Goal: Task Accomplishment & Management: Manage account settings

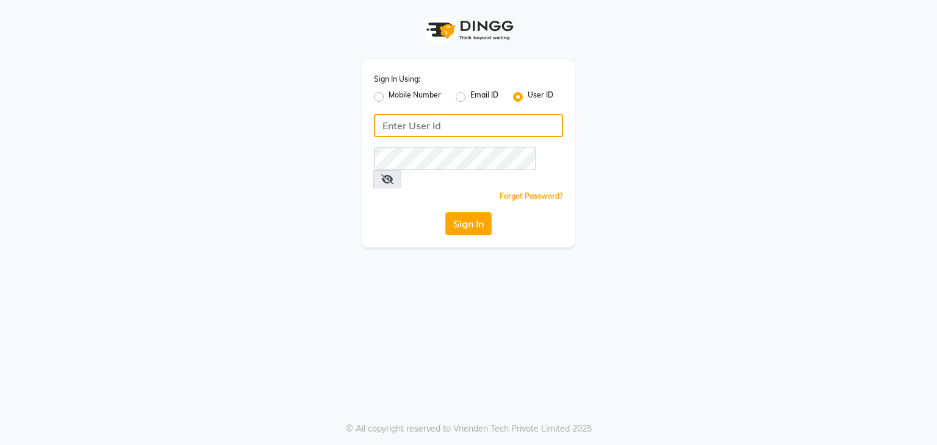
click at [413, 124] on input "Username" at bounding box center [468, 125] width 189 height 23
type input "mksmilagro"
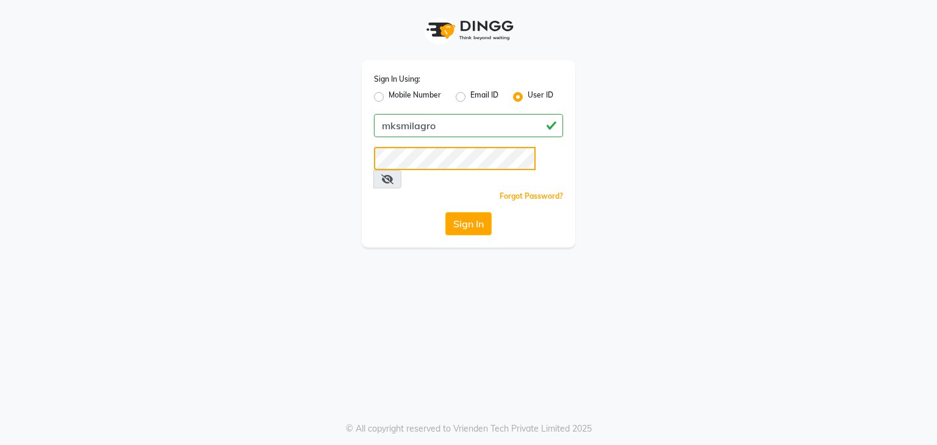
click at [445, 212] on button "Sign In" at bounding box center [468, 223] width 46 height 23
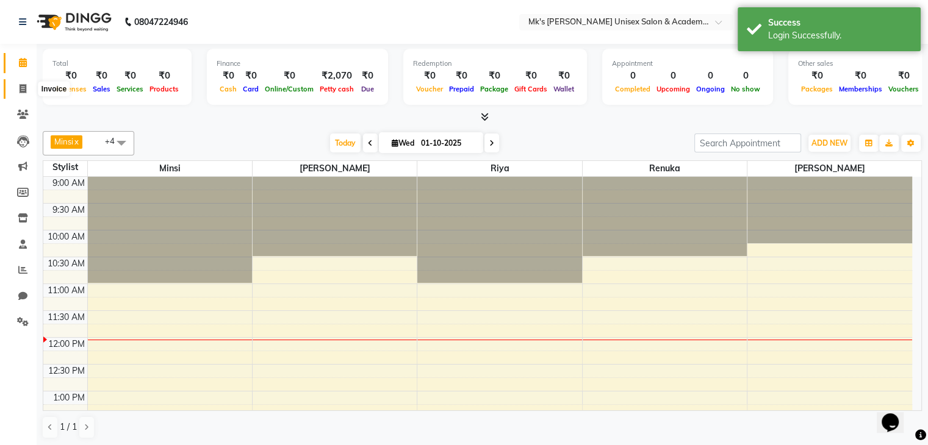
click at [23, 90] on icon at bounding box center [23, 88] width 7 height 9
select select "service"
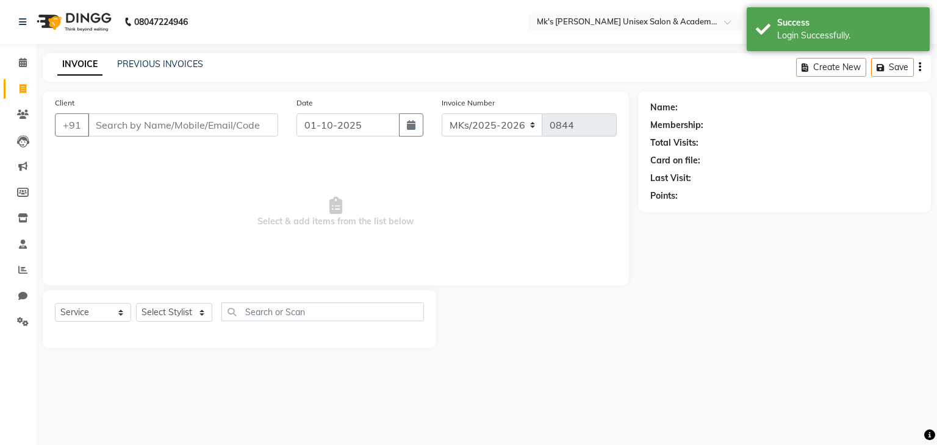
click at [184, 126] on input "Client" at bounding box center [183, 124] width 190 height 23
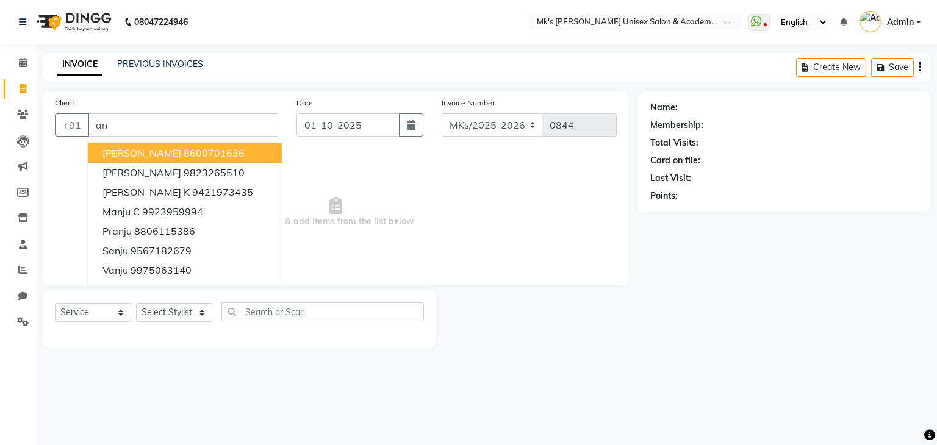
type input "a"
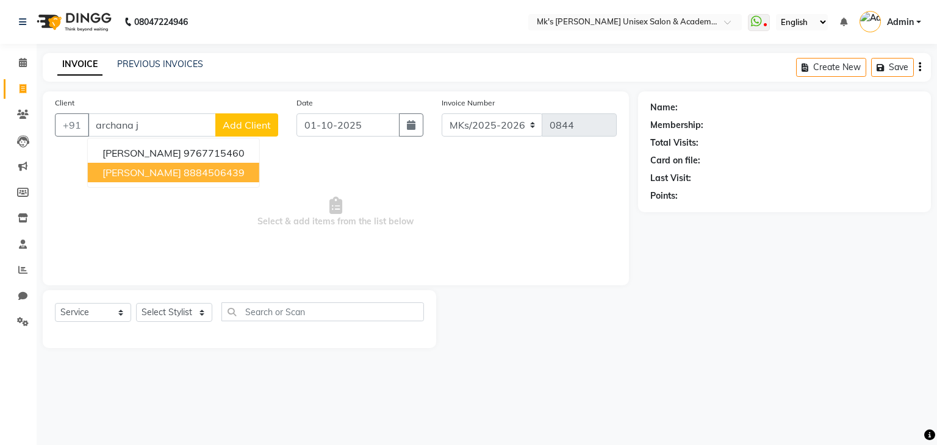
click at [193, 173] on ngb-highlight "8884506439" at bounding box center [214, 173] width 61 height 12
type input "8884506439"
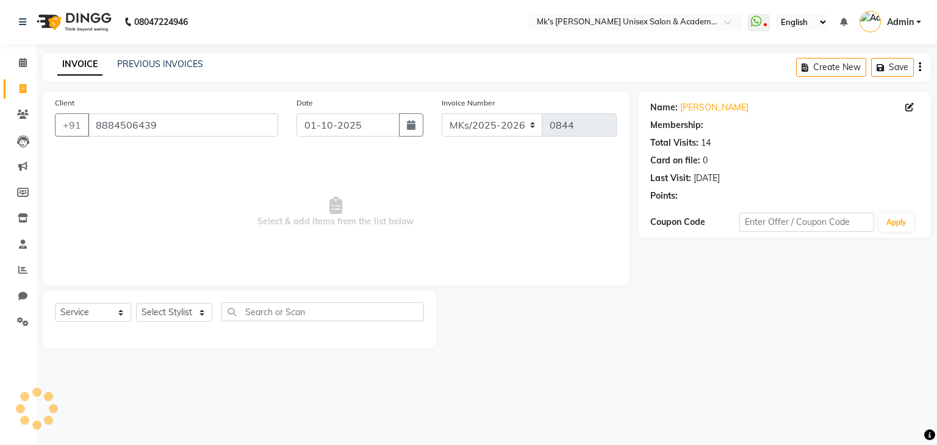
select select "1: Object"
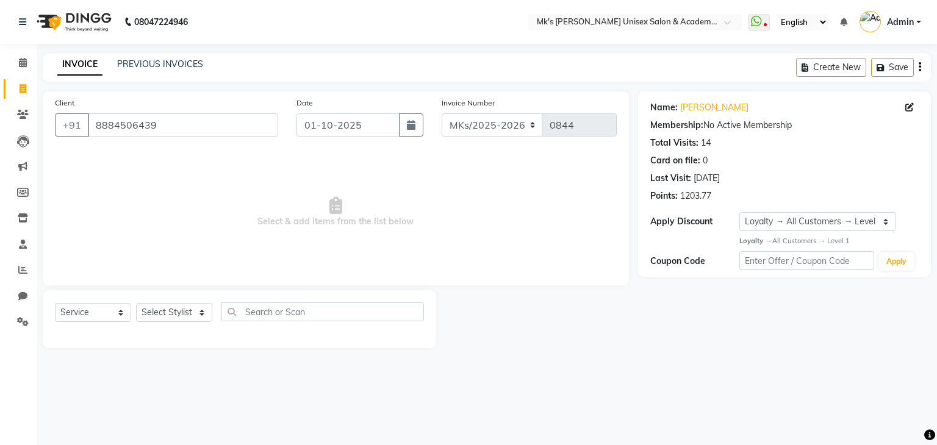
click at [193, 173] on span "Select & add items from the list below" at bounding box center [336, 212] width 562 height 122
click at [181, 308] on select "Select Stylist [PERSON_NAME] Minsi Renuka [PERSON_NAME] [PERSON_NAME]" at bounding box center [174, 312] width 76 height 19
select select "21736"
click at [136, 304] on select "Select Stylist [PERSON_NAME] Minsi Renuka [PERSON_NAME] [PERSON_NAME]" at bounding box center [174, 312] width 76 height 19
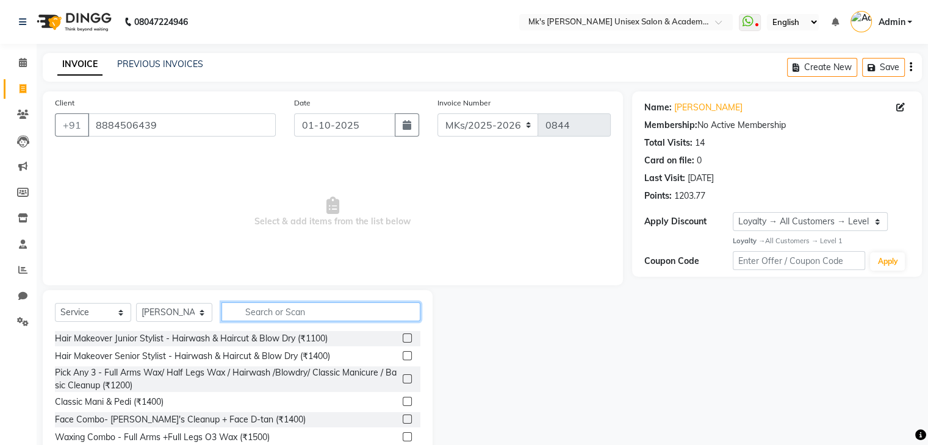
click at [272, 310] on input "text" at bounding box center [320, 312] width 199 height 19
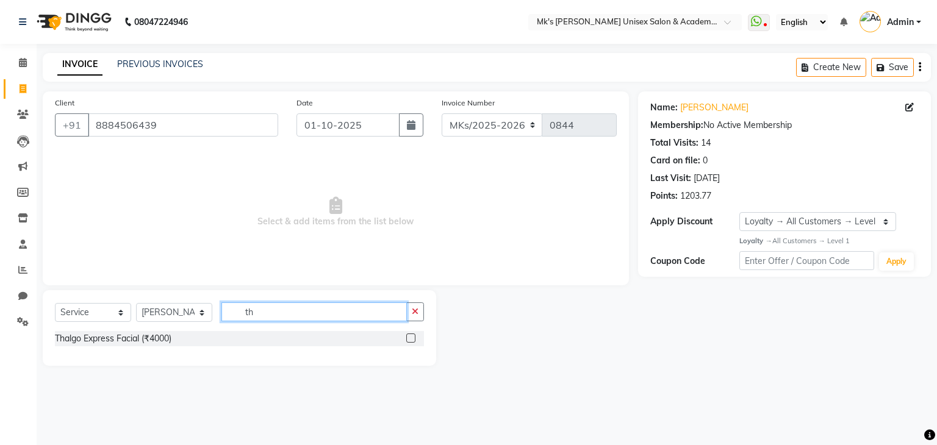
type input "t"
type input "sou"
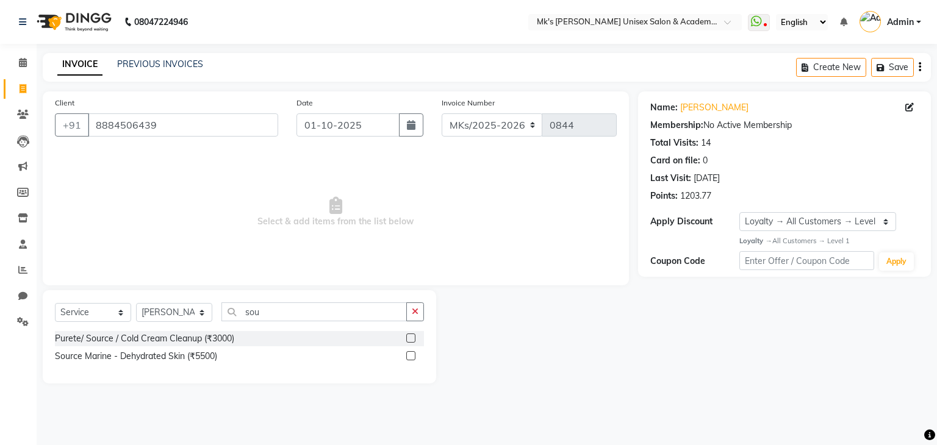
click at [415, 355] on label at bounding box center [410, 355] width 9 height 9
click at [414, 355] on input "checkbox" at bounding box center [410, 357] width 8 height 8
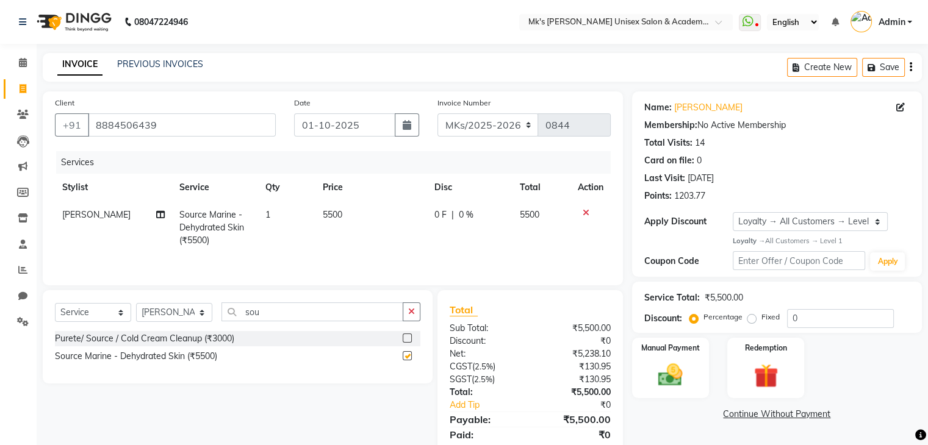
checkbox input "false"
click at [276, 315] on input "sou" at bounding box center [312, 312] width 182 height 19
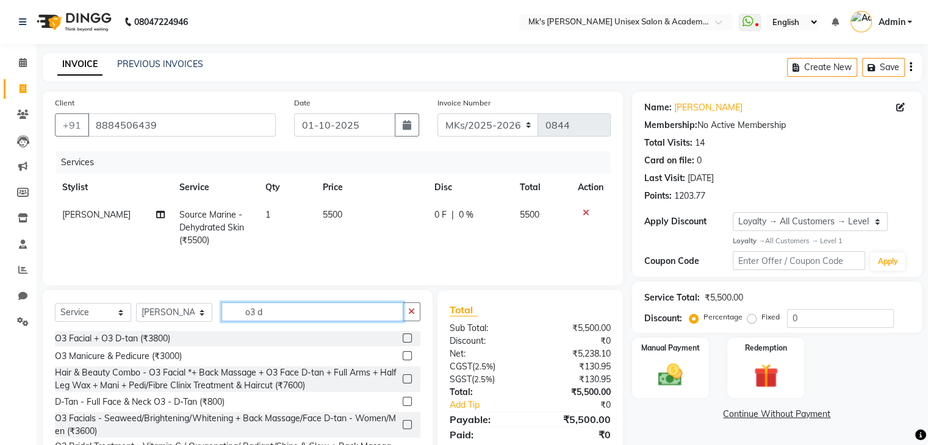
type input "o3 d"
click at [403, 402] on label at bounding box center [407, 401] width 9 height 9
click at [403, 402] on input "checkbox" at bounding box center [407, 402] width 8 height 8
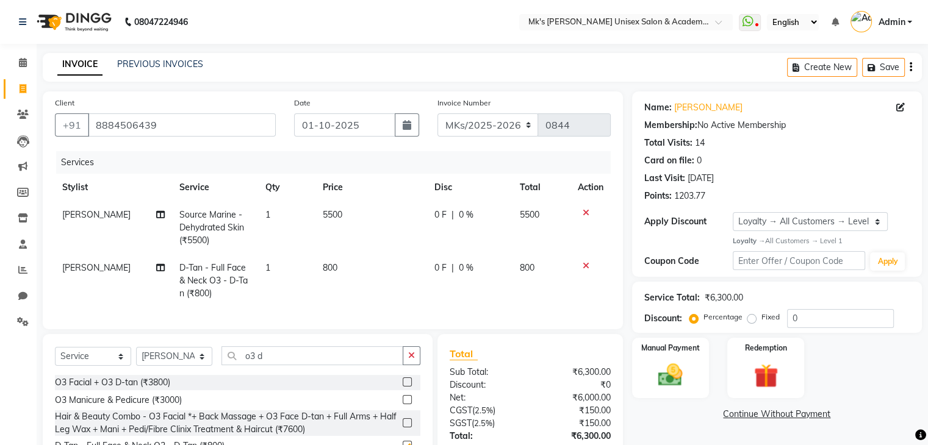
checkbox input "false"
click at [469, 215] on span "0 %" at bounding box center [466, 215] width 15 height 13
select select "21736"
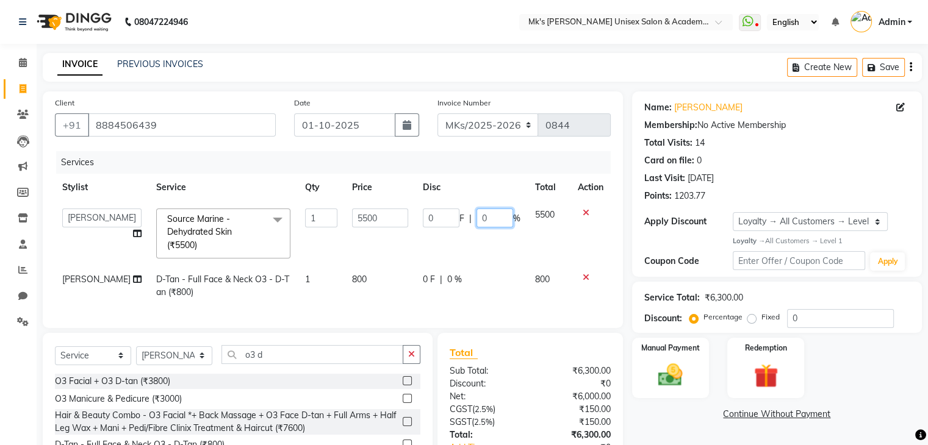
click at [477, 217] on input "0" at bounding box center [495, 218] width 37 height 19
type input "30"
drag, startPoint x: 273, startPoint y: 363, endPoint x: 225, endPoint y: 350, distance: 50.0
click at [225, 350] on div "Select Service Product Membership Package Voucher Prepaid Gift Card Select Styl…" at bounding box center [238, 423] width 390 height 180
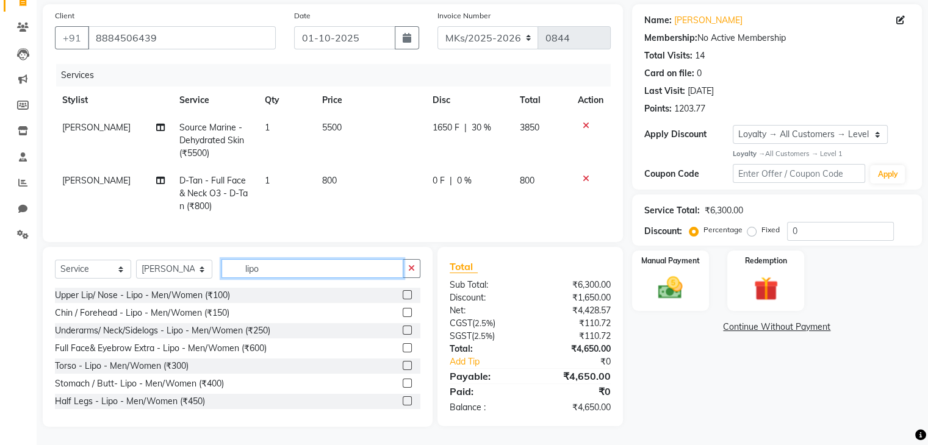
scroll to position [90, 0]
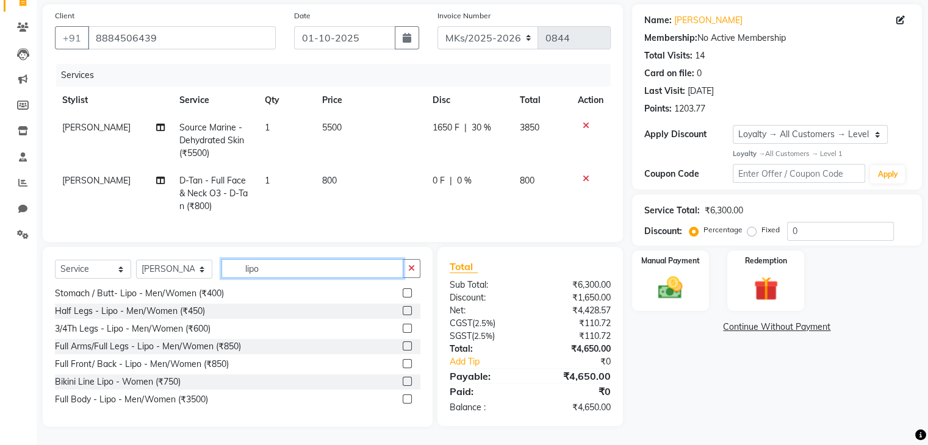
type input "lipo"
drag, startPoint x: 398, startPoint y: 347, endPoint x: 389, endPoint y: 350, distance: 9.5
click at [389, 350] on div "Full Arms/Full Legs - Lipo - Men/Women (₹850)" at bounding box center [238, 346] width 366 height 15
click at [403, 346] on label at bounding box center [407, 346] width 9 height 9
click at [403, 346] on input "checkbox" at bounding box center [407, 347] width 8 height 8
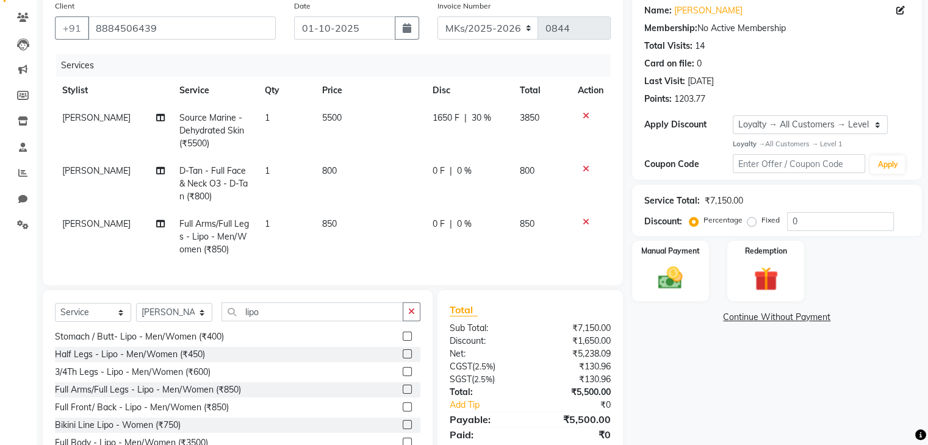
click at [403, 394] on label at bounding box center [407, 389] width 9 height 9
click at [403, 394] on input "checkbox" at bounding box center [407, 390] width 8 height 8
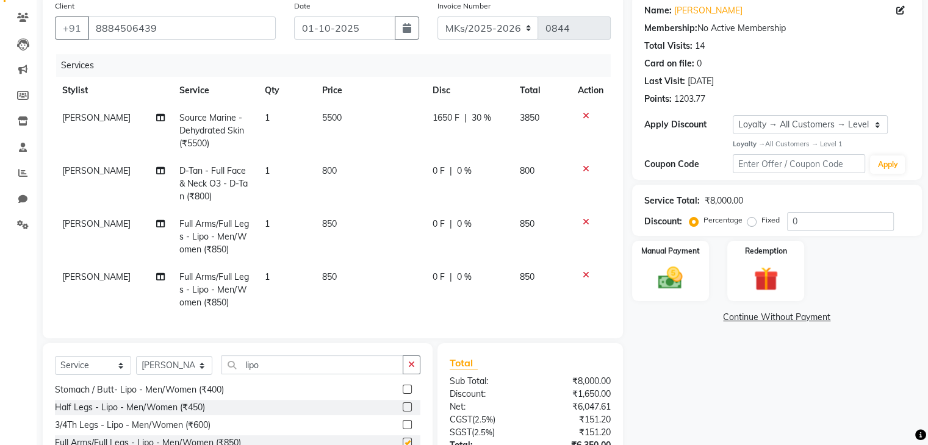
checkbox input "false"
click at [464, 239] on td "0 F | 0 %" at bounding box center [468, 237] width 87 height 53
select select "21736"
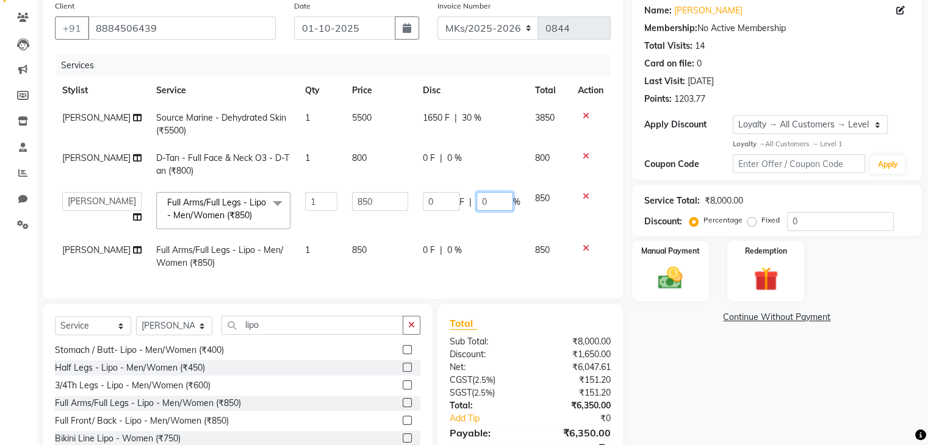
click at [481, 206] on input "0" at bounding box center [495, 201] width 37 height 19
type input "30"
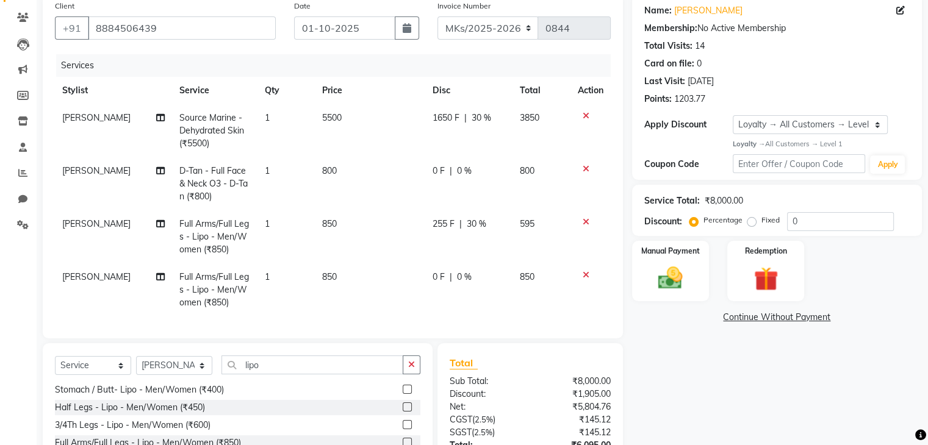
click at [491, 232] on td "255 F | 30 %" at bounding box center [468, 237] width 87 height 53
select select "21736"
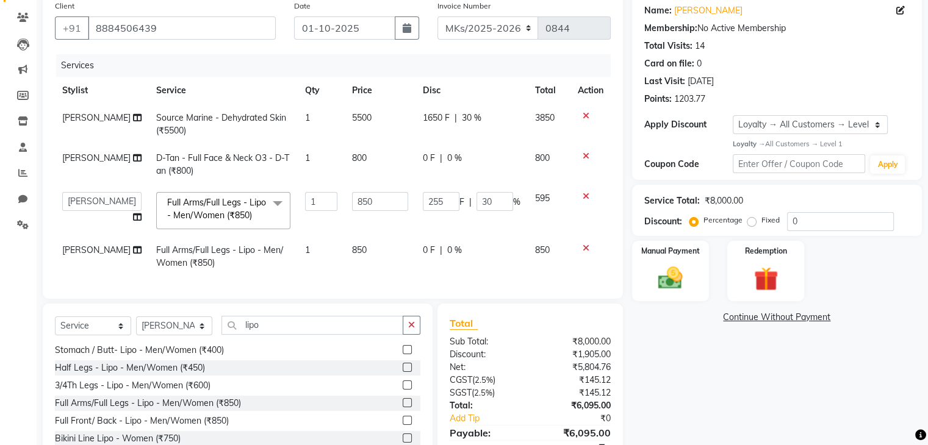
click at [460, 253] on div "0 F | 0 %" at bounding box center [472, 250] width 98 height 13
select select "21736"
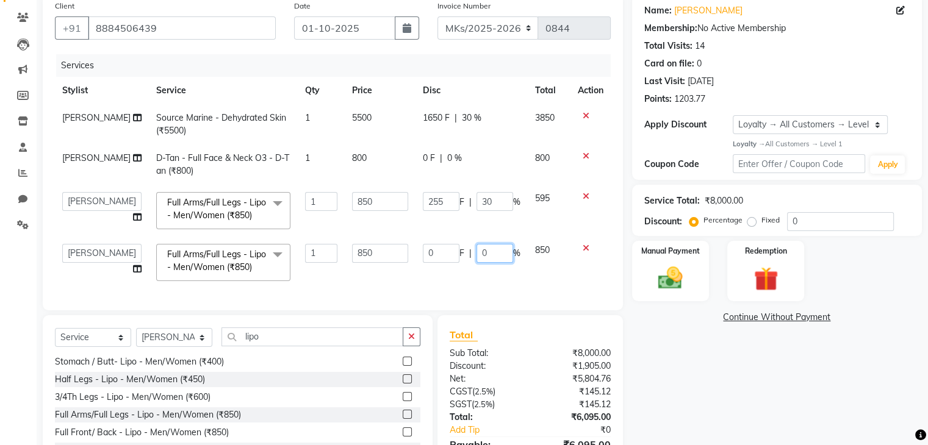
click at [477, 259] on input "0" at bounding box center [495, 253] width 37 height 19
type input "30"
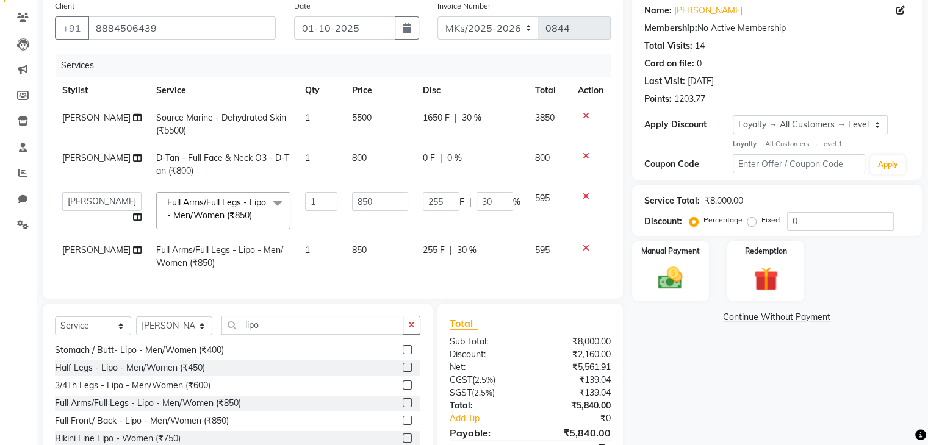
click at [489, 281] on div "Services Stylist Service Qty Price Disc Total Action [PERSON_NAME] Source Marin…" at bounding box center [333, 170] width 556 height 232
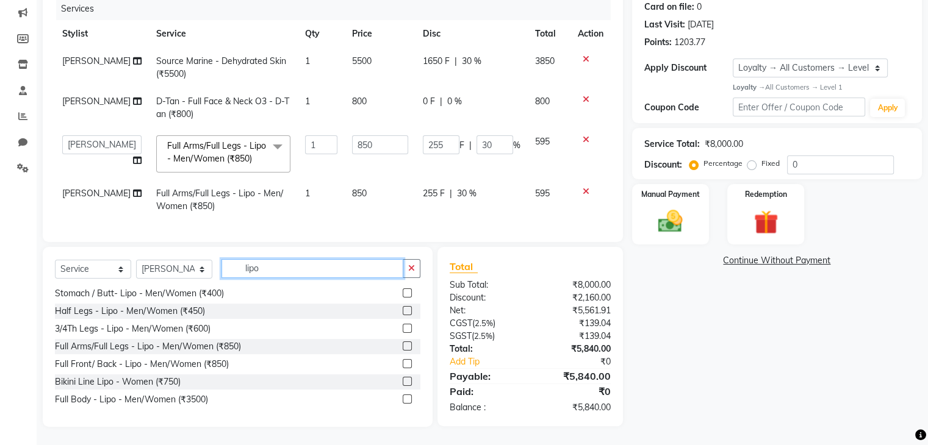
click at [247, 265] on input "lipo" at bounding box center [312, 268] width 182 height 19
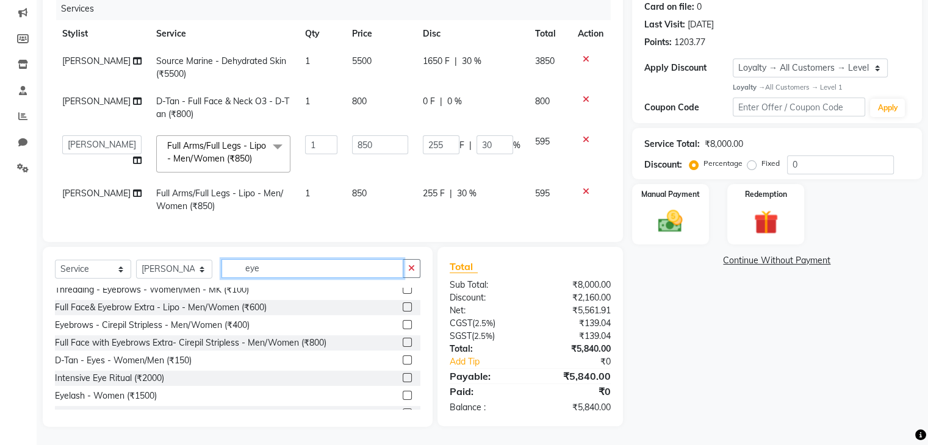
scroll to position [0, 0]
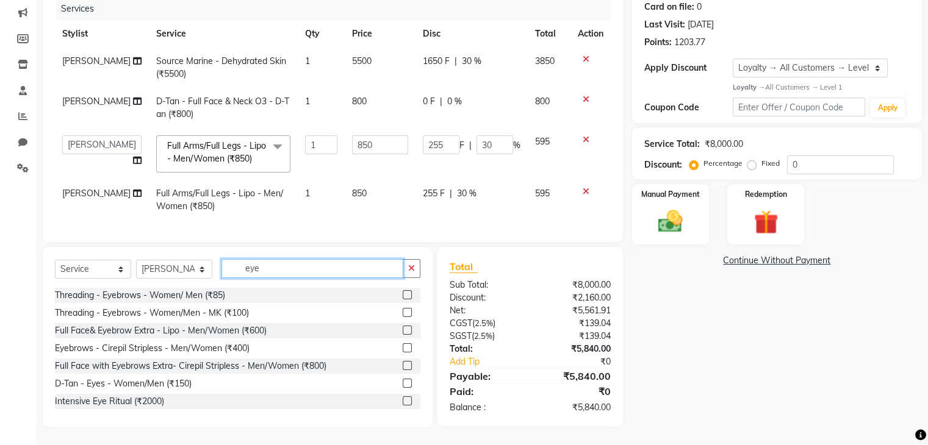
type input "eye"
click at [403, 295] on label at bounding box center [407, 294] width 9 height 9
click at [403, 295] on input "checkbox" at bounding box center [407, 296] width 8 height 8
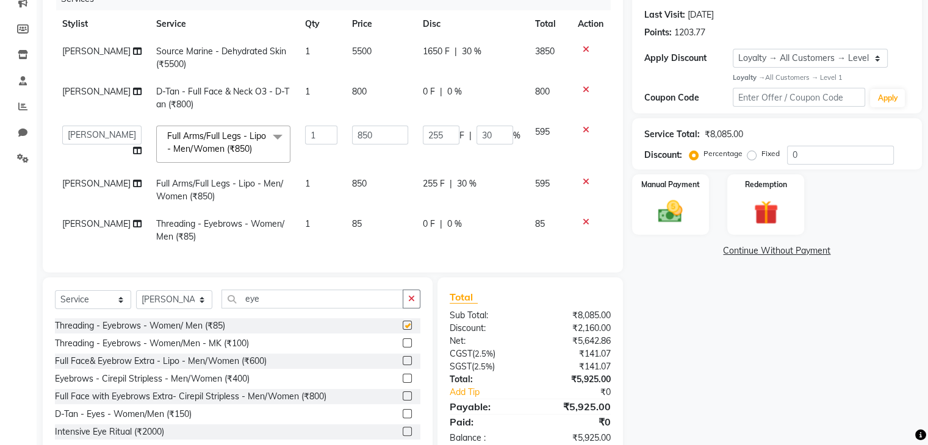
checkbox input "false"
click at [247, 304] on input "eye" at bounding box center [312, 299] width 182 height 19
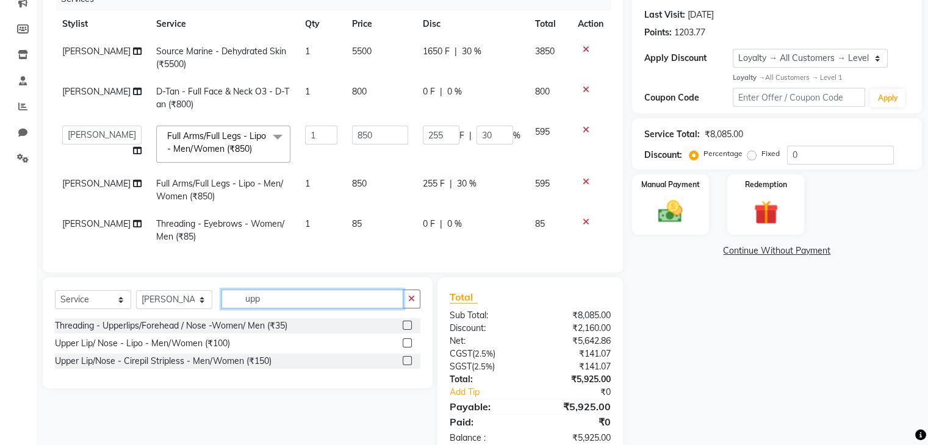
type input "upp"
click at [408, 330] on label at bounding box center [407, 325] width 9 height 9
click at [408, 330] on input "checkbox" at bounding box center [407, 326] width 8 height 8
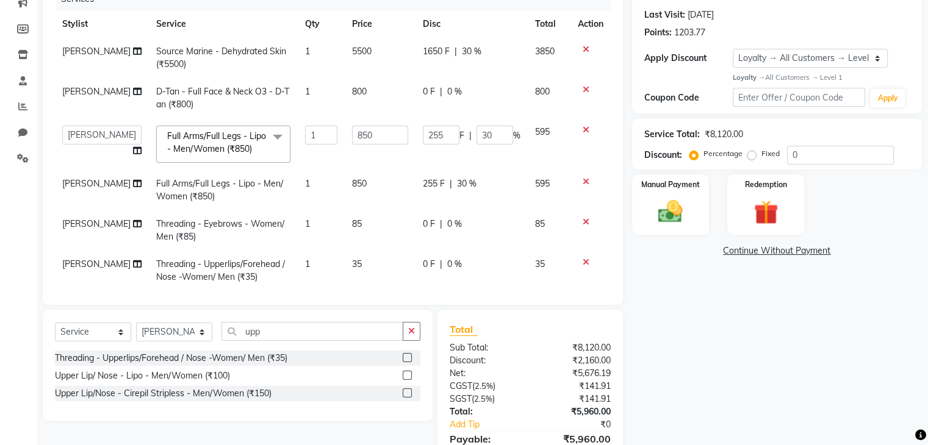
click at [408, 358] on label at bounding box center [407, 357] width 9 height 9
click at [408, 358] on input "checkbox" at bounding box center [407, 359] width 8 height 8
checkbox input "false"
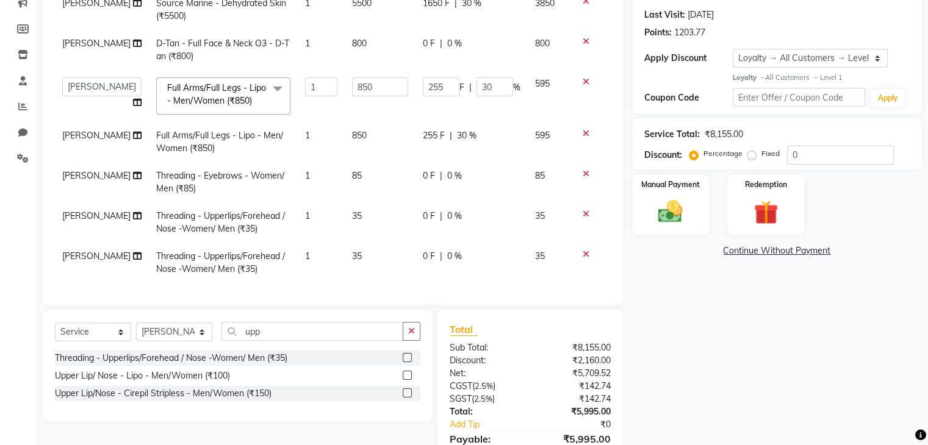
click at [583, 250] on icon at bounding box center [586, 254] width 7 height 9
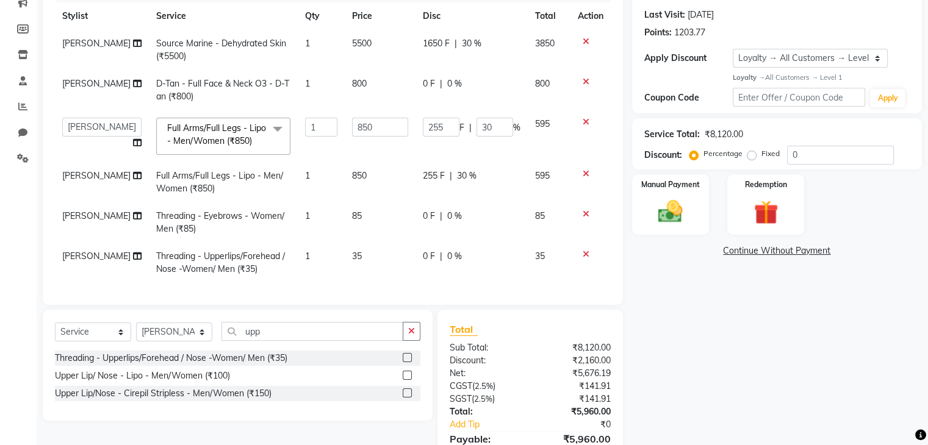
scroll to position [0, 0]
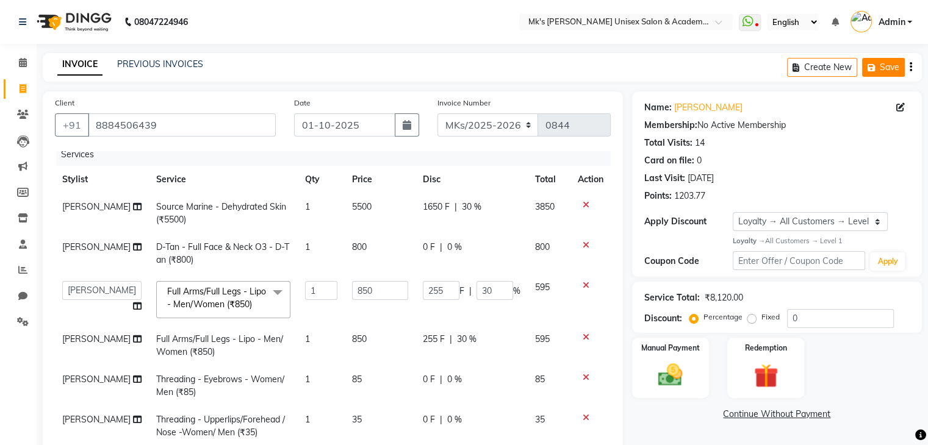
click at [885, 64] on button "Save" at bounding box center [883, 67] width 43 height 19
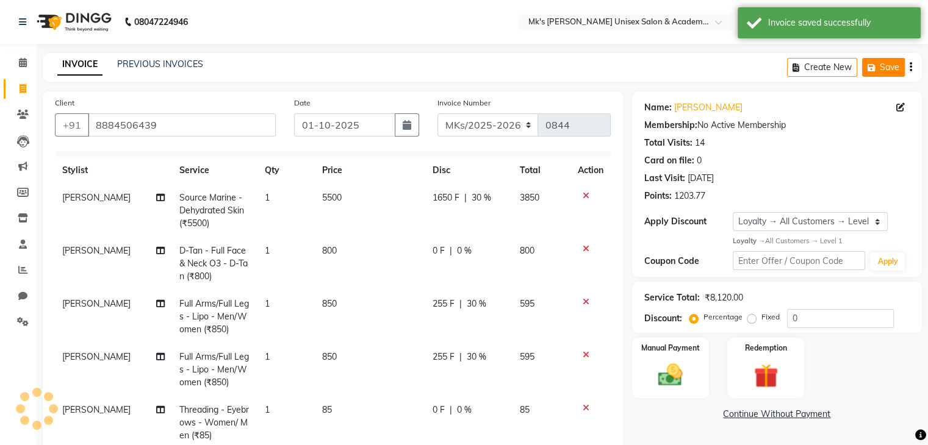
scroll to position [57, 0]
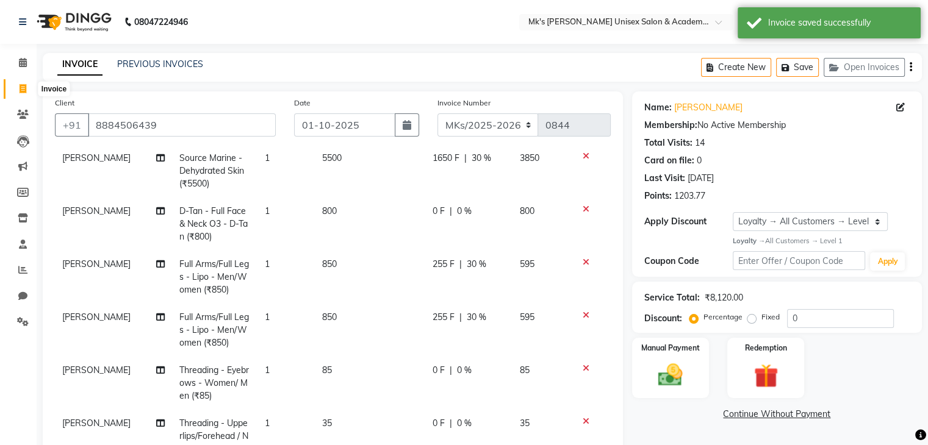
click at [16, 91] on span at bounding box center [22, 89] width 21 height 14
select select "service"
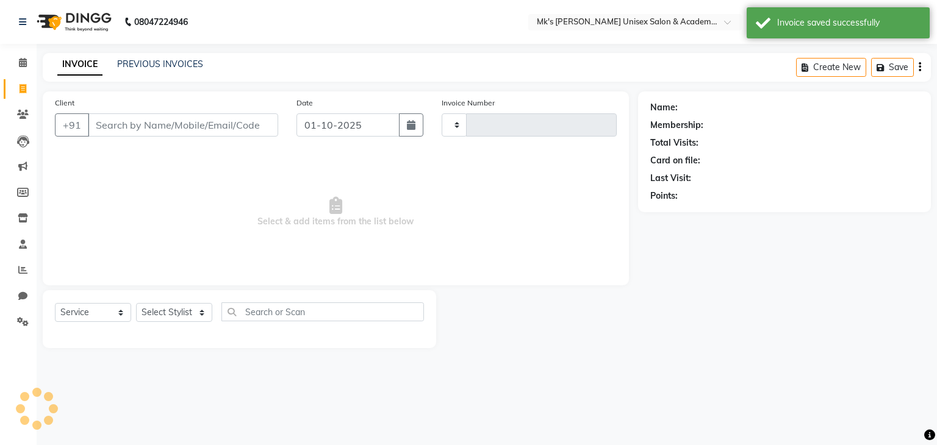
type input "0844"
select select "6031"
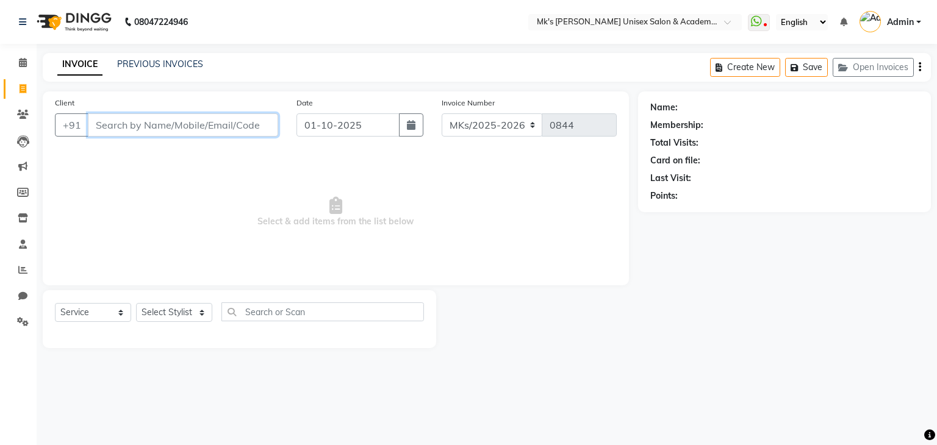
paste input "9666621509"
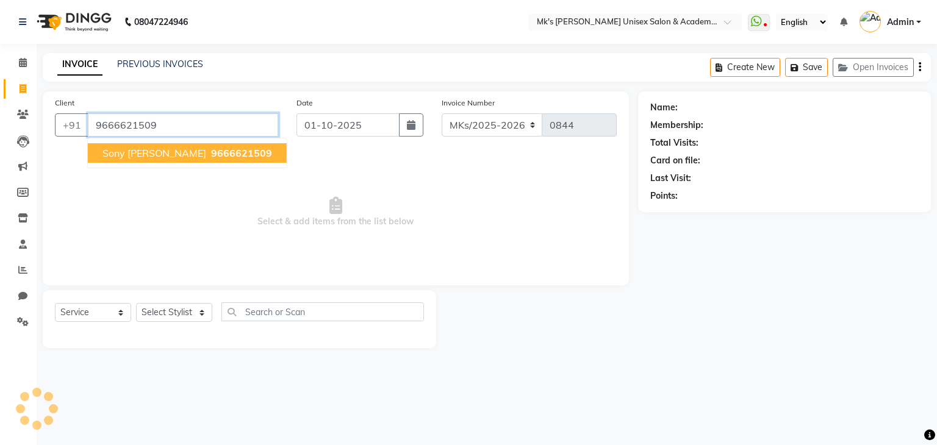
type input "9666621509"
select select "1: Object"
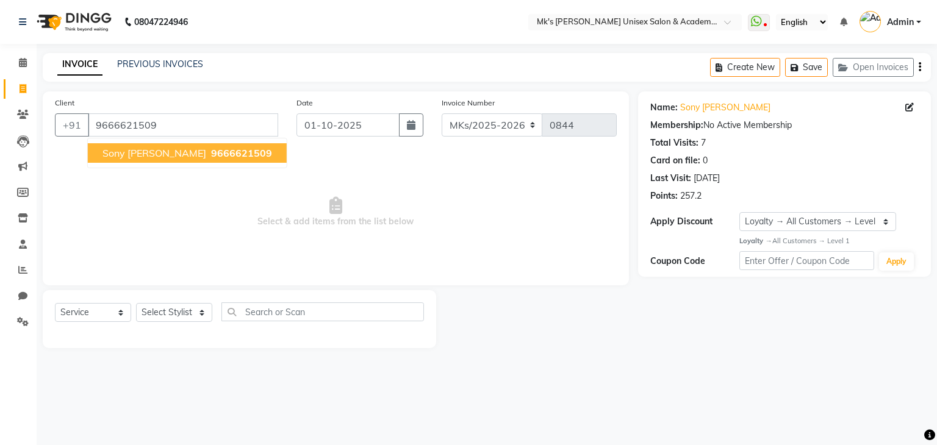
click at [211, 150] on span "9666621509" at bounding box center [241, 153] width 61 height 12
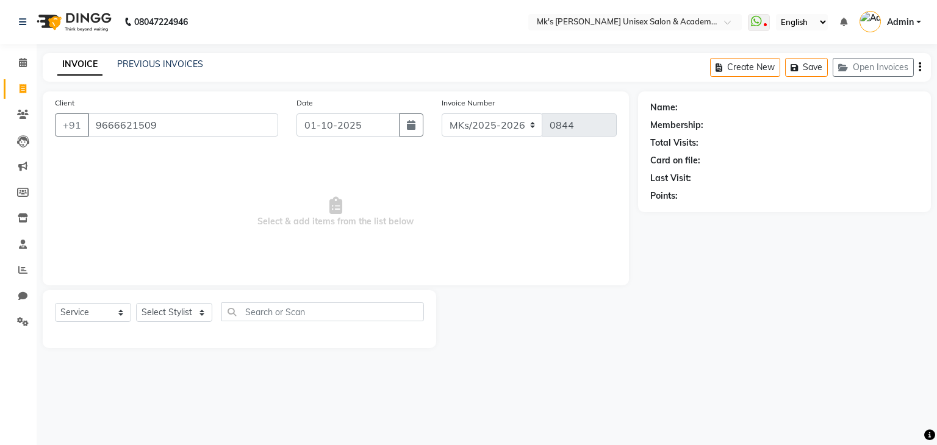
select select "1: Object"
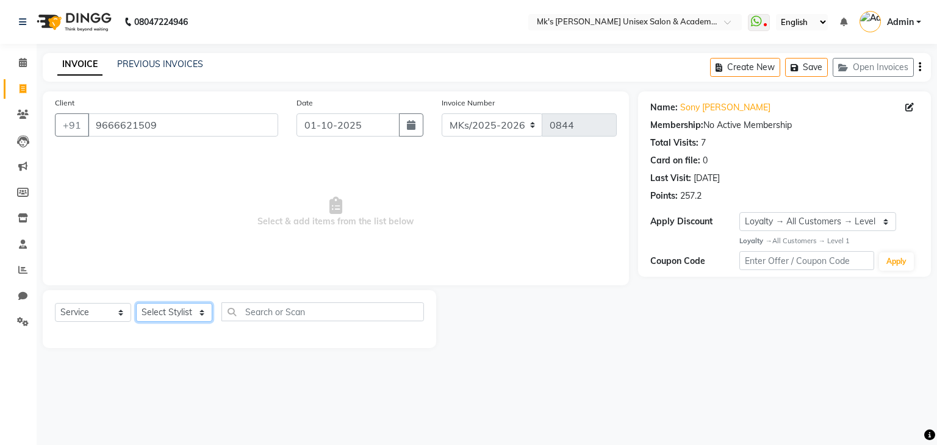
click at [167, 309] on select "Select Stylist [PERSON_NAME] Minsi Renuka [PERSON_NAME] [PERSON_NAME]" at bounding box center [174, 312] width 76 height 19
select select "74294"
click at [136, 304] on select "Select Stylist [PERSON_NAME] Minsi Renuka [PERSON_NAME] [PERSON_NAME]" at bounding box center [174, 312] width 76 height 19
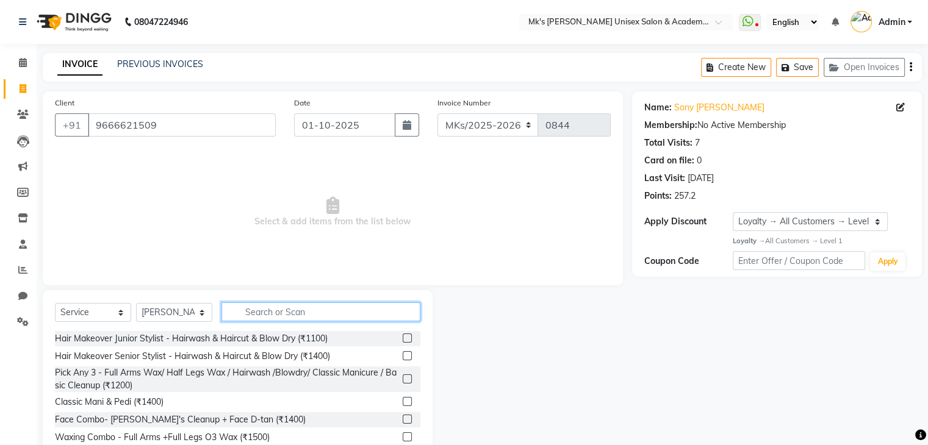
click at [270, 306] on input "text" at bounding box center [320, 312] width 199 height 19
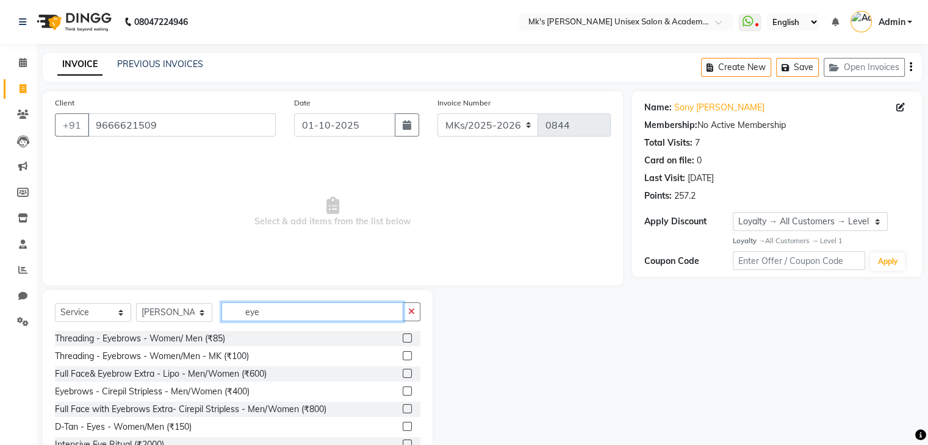
type input "eye"
click at [403, 335] on label at bounding box center [407, 338] width 9 height 9
click at [403, 335] on input "checkbox" at bounding box center [407, 339] width 8 height 8
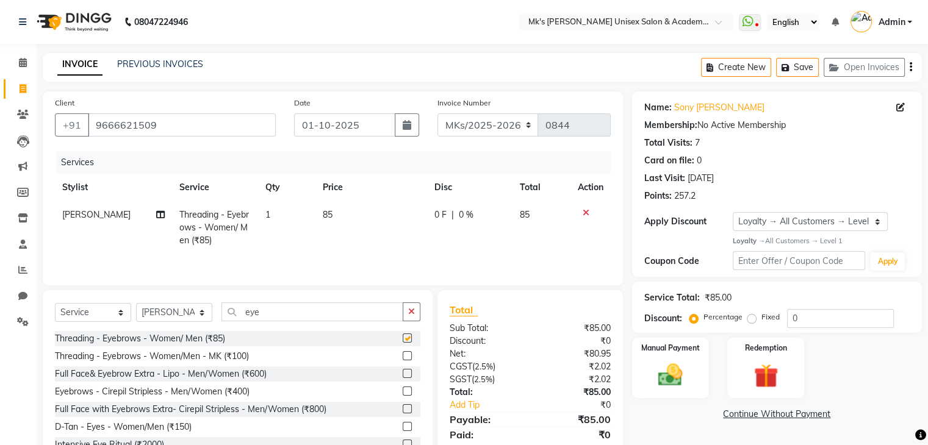
checkbox input "false"
click at [256, 315] on input "eye" at bounding box center [312, 312] width 182 height 19
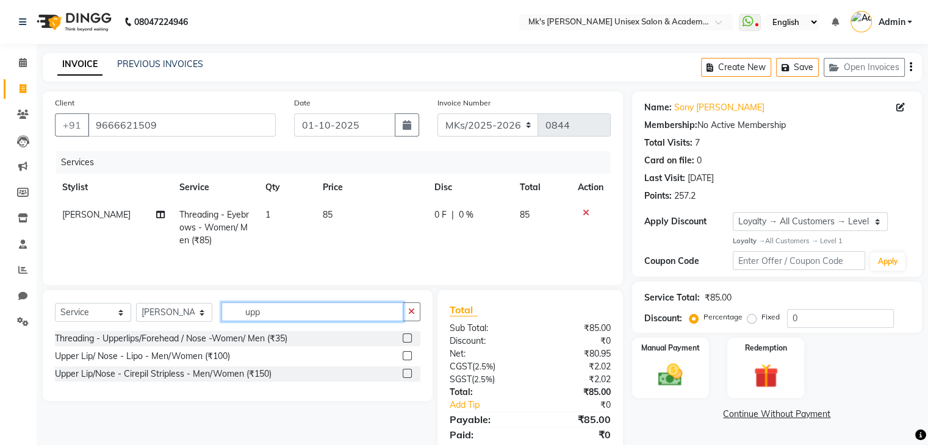
type input "upp"
click at [407, 339] on label at bounding box center [407, 338] width 9 height 9
click at [407, 339] on input "checkbox" at bounding box center [407, 339] width 8 height 8
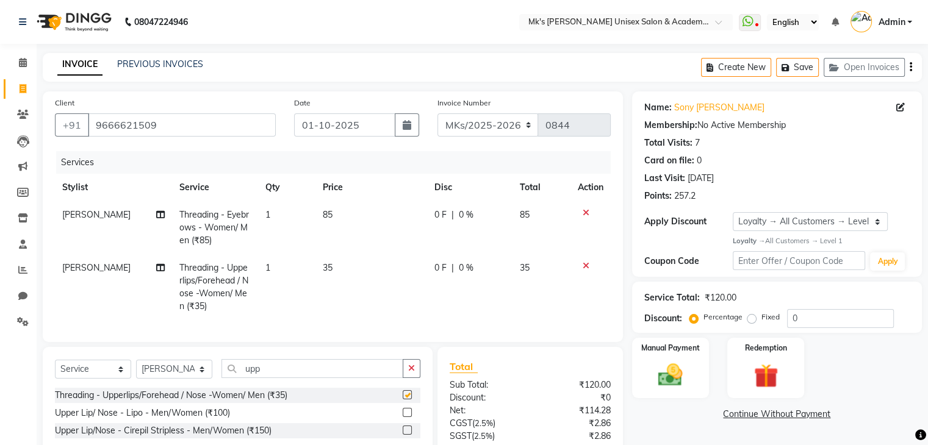
checkbox input "false"
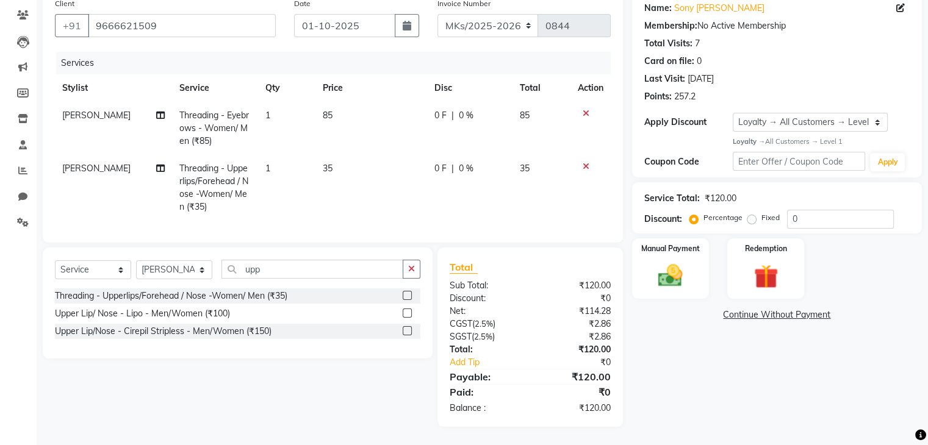
scroll to position [0, 0]
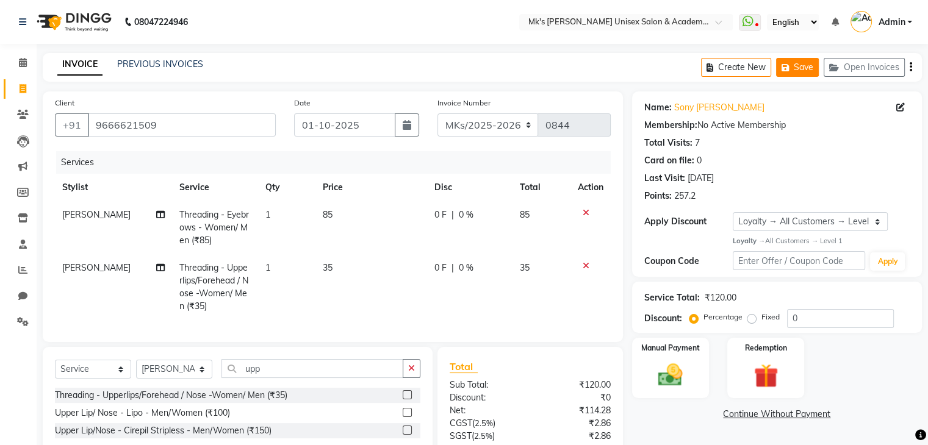
click at [790, 67] on icon "button" at bounding box center [788, 67] width 12 height 9
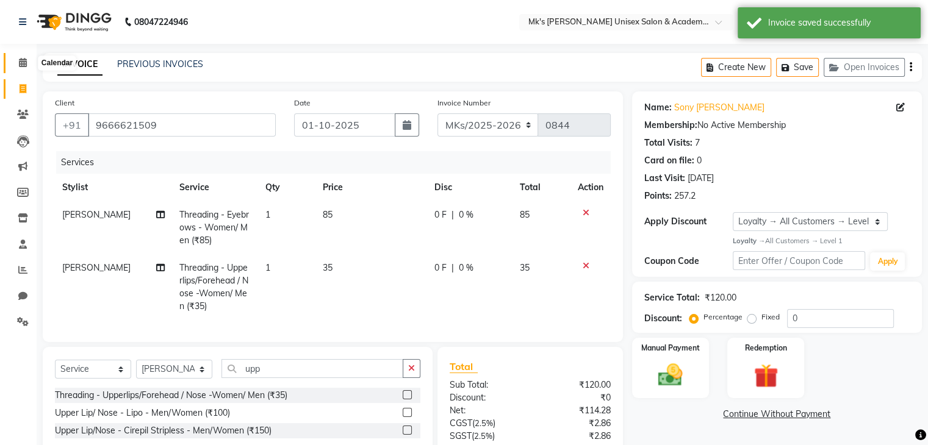
click at [27, 66] on span at bounding box center [22, 63] width 21 height 14
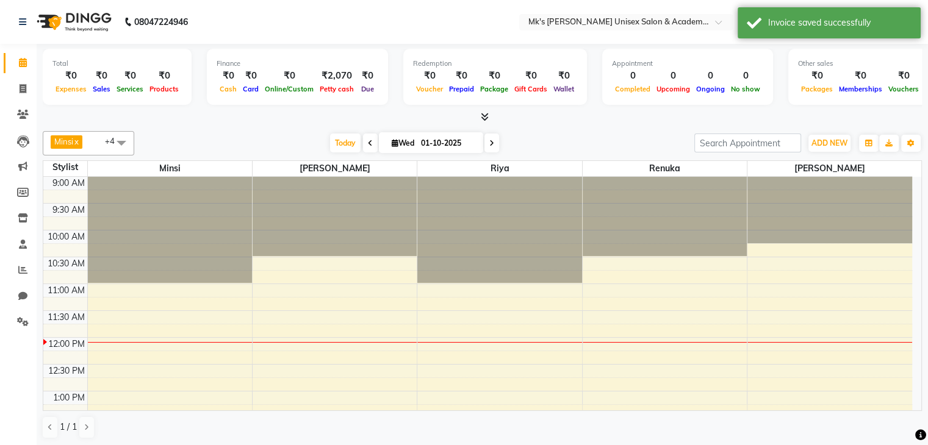
click at [481, 114] on icon at bounding box center [485, 116] width 8 height 9
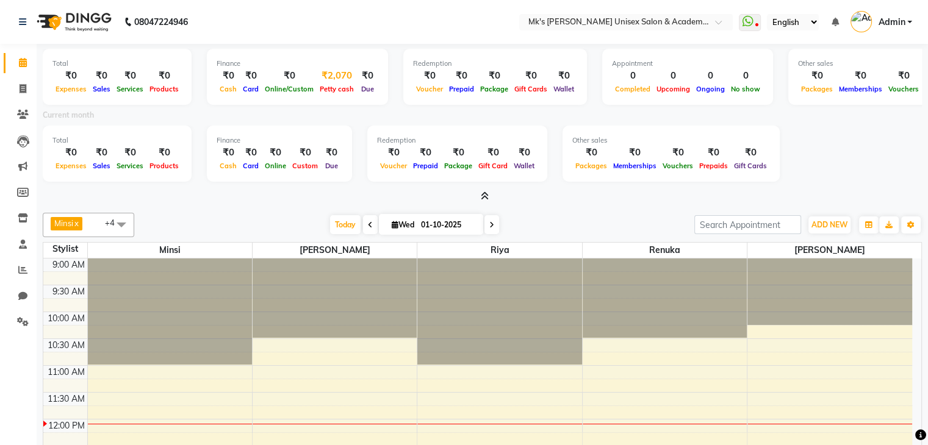
click at [333, 75] on div "₹2,070" at bounding box center [337, 76] width 40 height 14
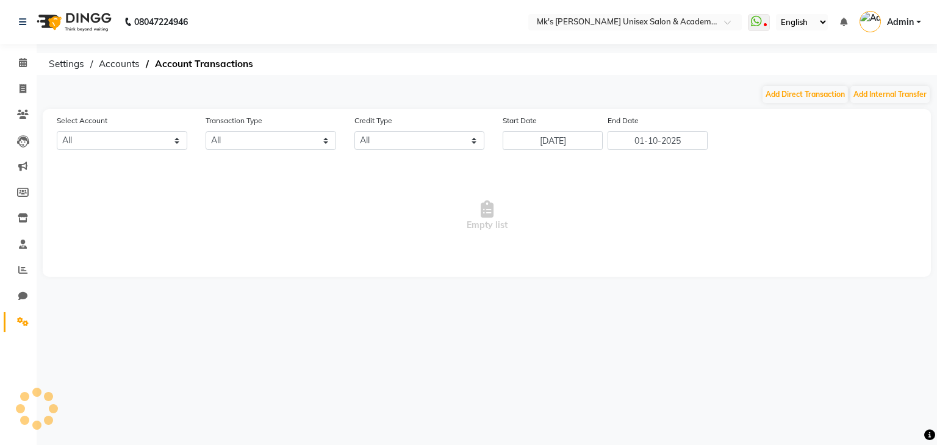
select select "2951"
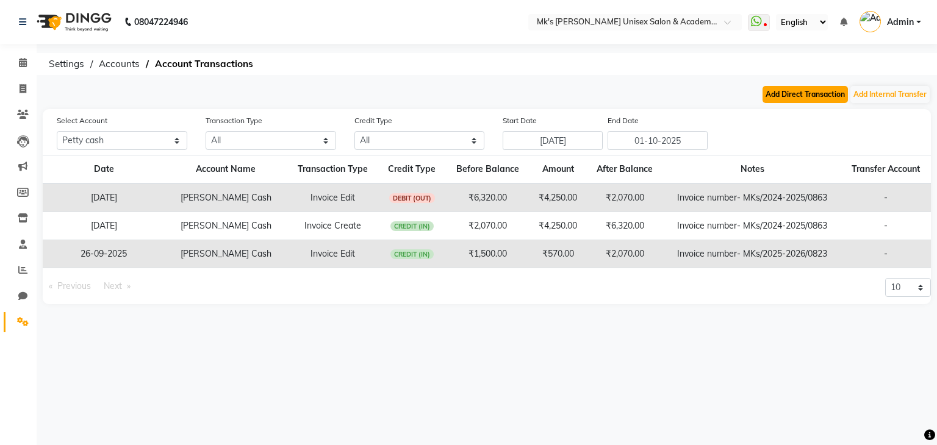
click at [828, 97] on button "Add Direct Transaction" at bounding box center [805, 94] width 85 height 17
select select "direct"
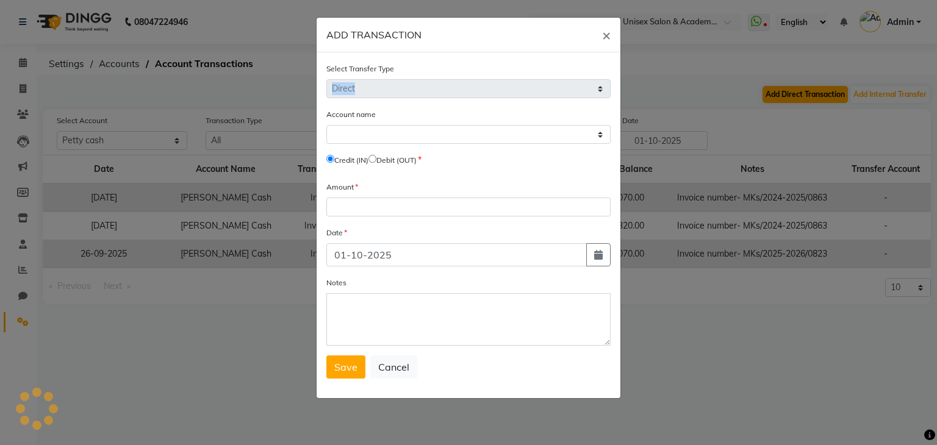
click at [828, 97] on ngb-modal-window "ADD TRANSACTION × Select Transfer Type Select Direct Internal Account name Sele…" at bounding box center [468, 222] width 937 height 445
select select "2951"
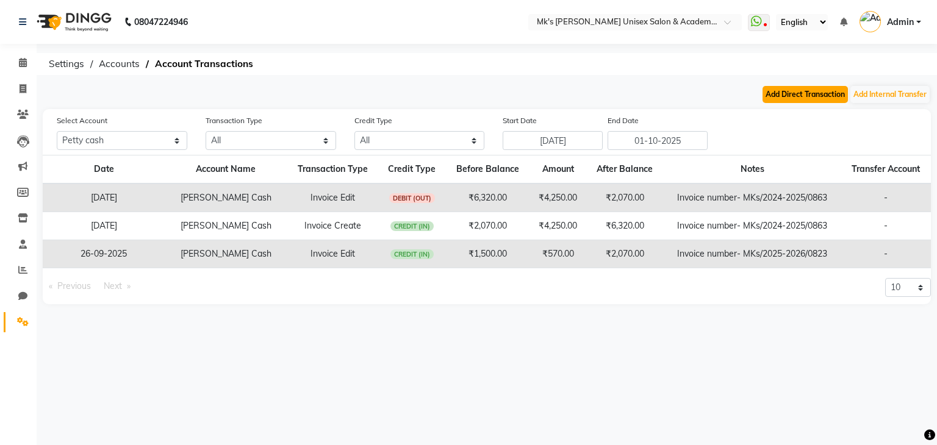
click at [787, 95] on button "Add Direct Transaction" at bounding box center [805, 94] width 85 height 17
select select "direct"
select select "2951"
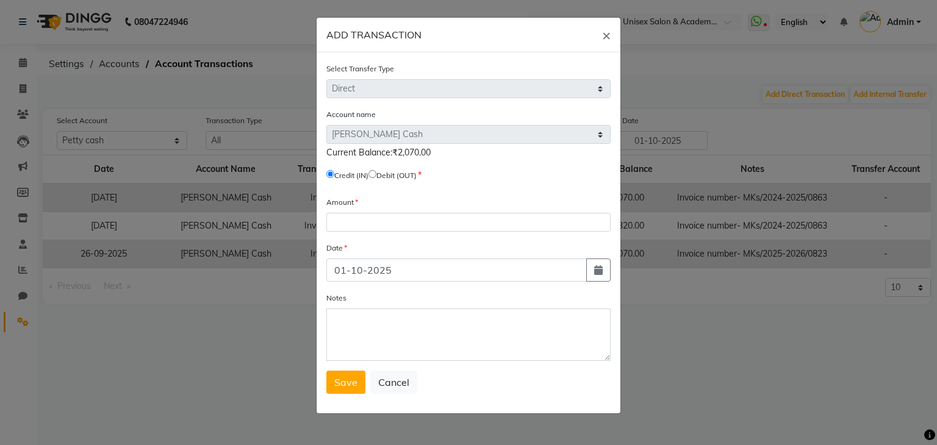
click at [751, 109] on ngb-modal-window "ADD TRANSACTION × Select Transfer Type Select Direct Internal Account name Sele…" at bounding box center [468, 222] width 937 height 445
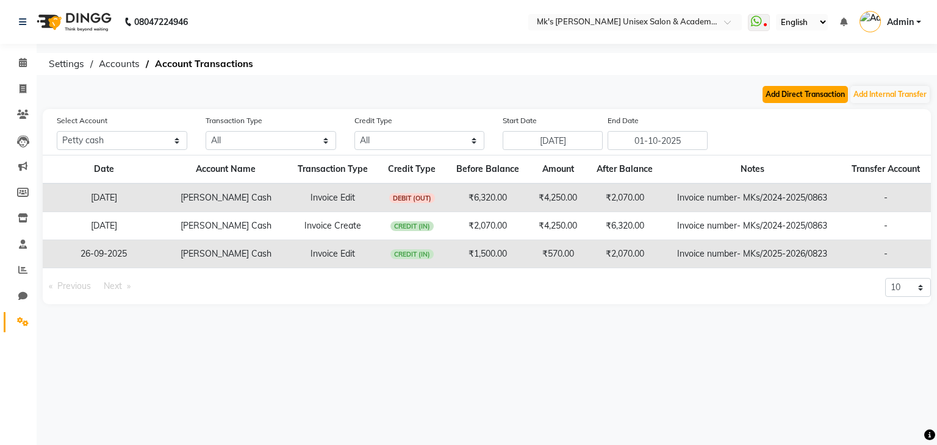
click at [821, 92] on button "Add Direct Transaction" at bounding box center [805, 94] width 85 height 17
select select "direct"
select select "2951"
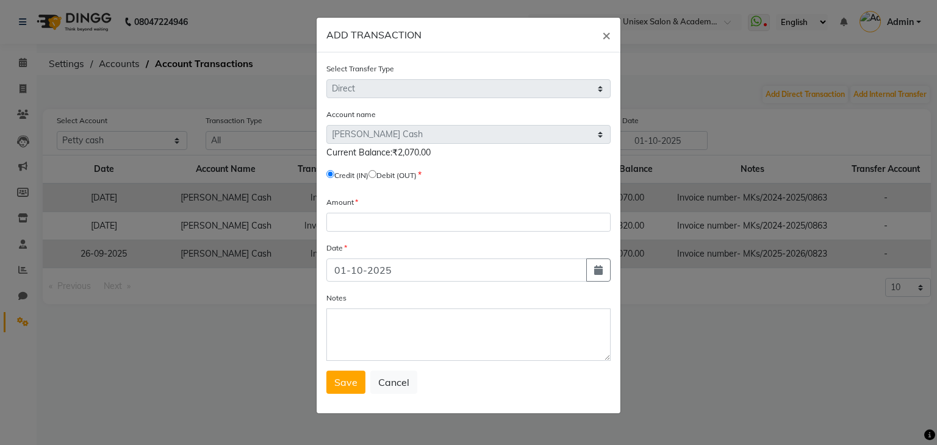
click at [385, 174] on label "Debit (OUT)" at bounding box center [396, 175] width 40 height 11
click at [376, 175] on input "radio" at bounding box center [373, 174] width 8 height 8
radio input "true"
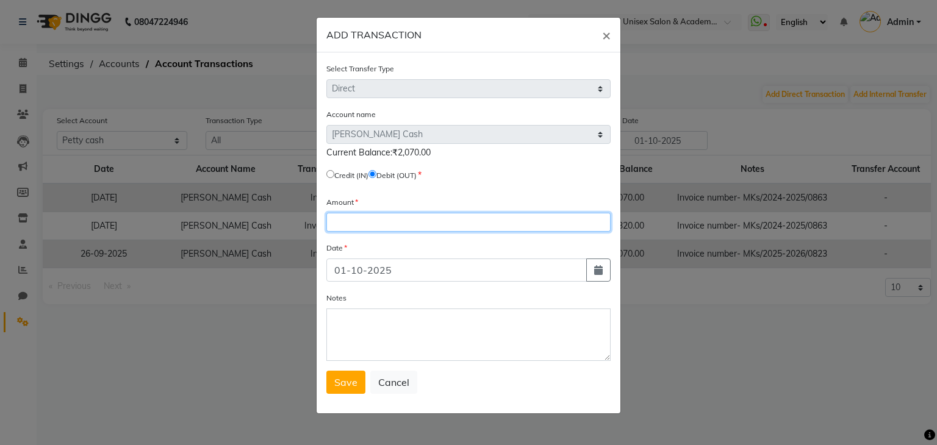
click at [342, 223] on input "number" at bounding box center [468, 222] width 284 height 19
type input "1070"
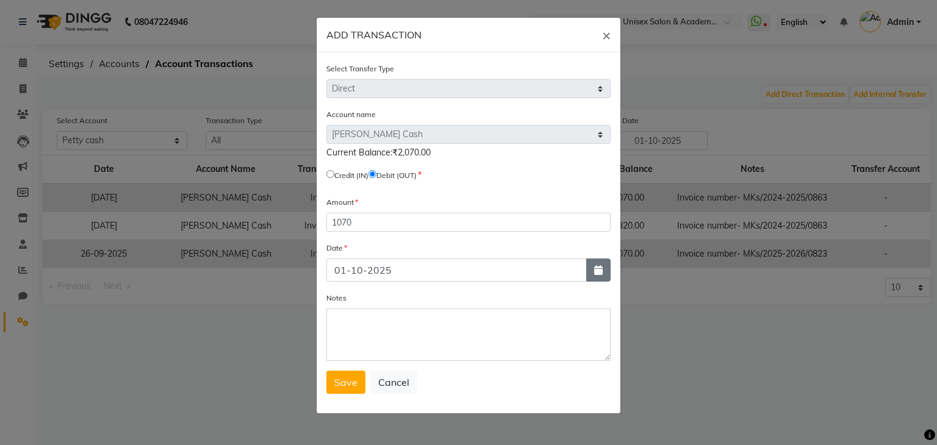
click at [603, 269] on icon "button" at bounding box center [598, 270] width 9 height 10
select select "10"
select select "2025"
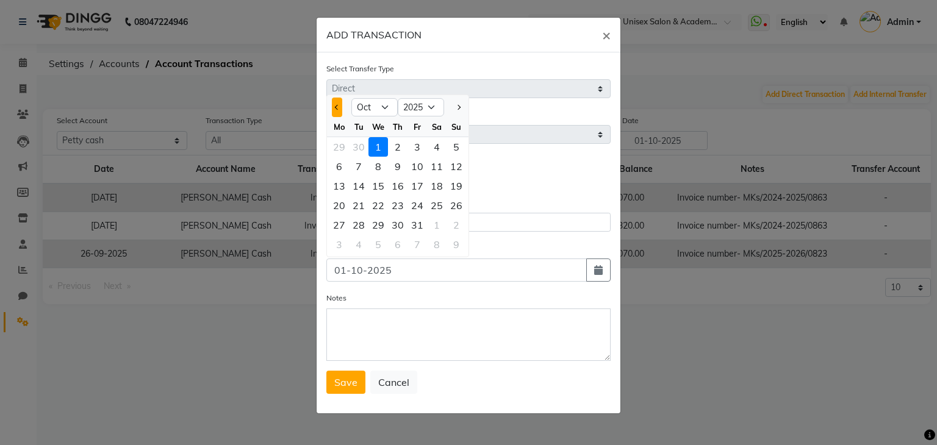
click at [336, 110] on span "Previous month" at bounding box center [337, 107] width 5 height 5
select select "9"
click at [356, 228] on div "30" at bounding box center [359, 225] width 20 height 20
type input "[DATE]"
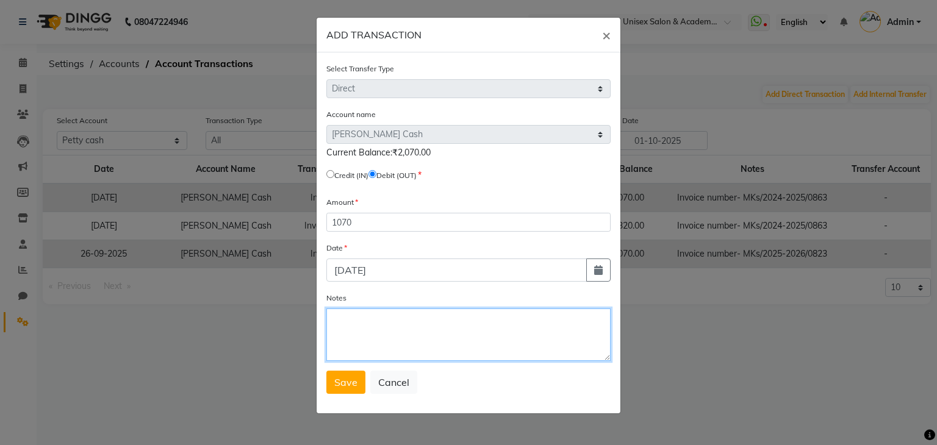
click at [376, 316] on textarea "Notes" at bounding box center [468, 335] width 284 height 52
type textarea "Cash out"
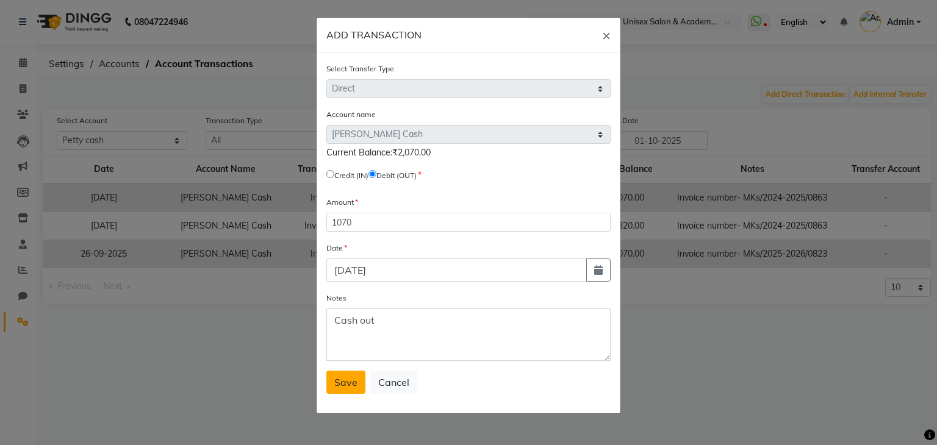
click at [344, 386] on span "Save" at bounding box center [345, 382] width 23 height 12
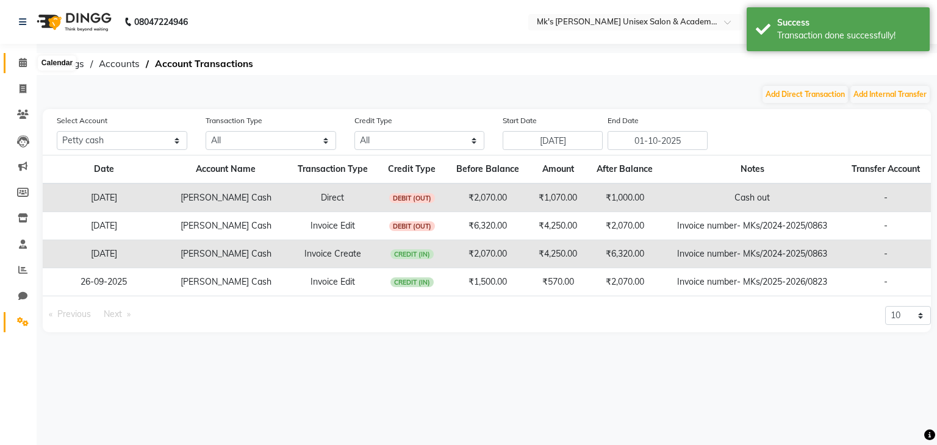
click at [22, 60] on icon at bounding box center [23, 62] width 8 height 9
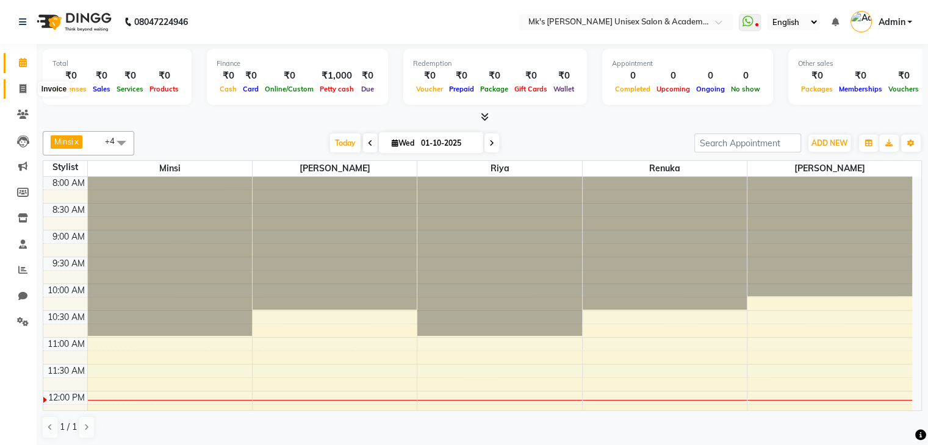
click at [20, 89] on icon at bounding box center [23, 88] width 7 height 9
select select "service"
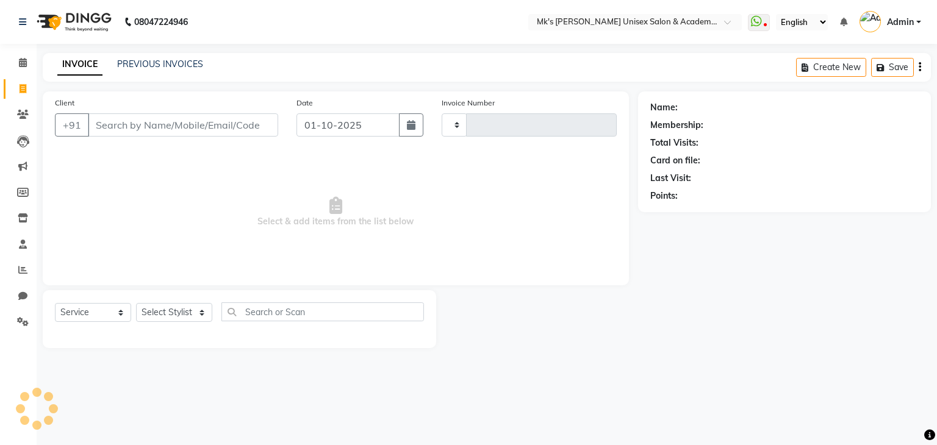
type input "0844"
select select "6031"
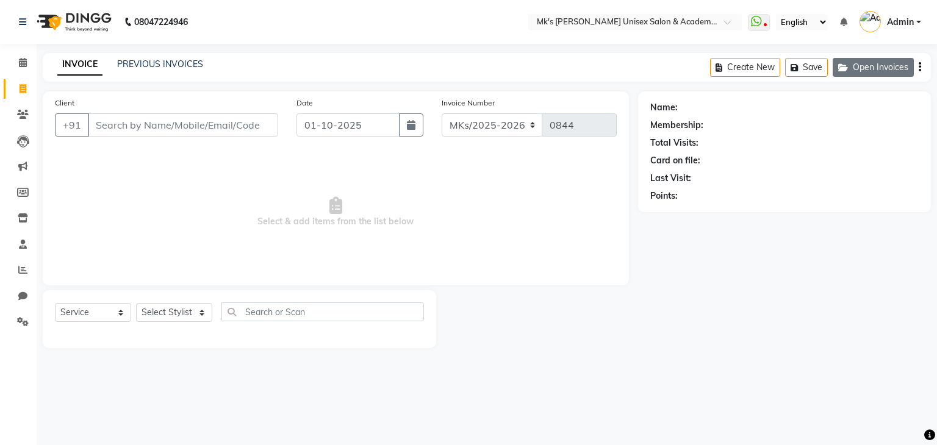
click at [872, 64] on button "Open Invoices" at bounding box center [873, 67] width 81 height 19
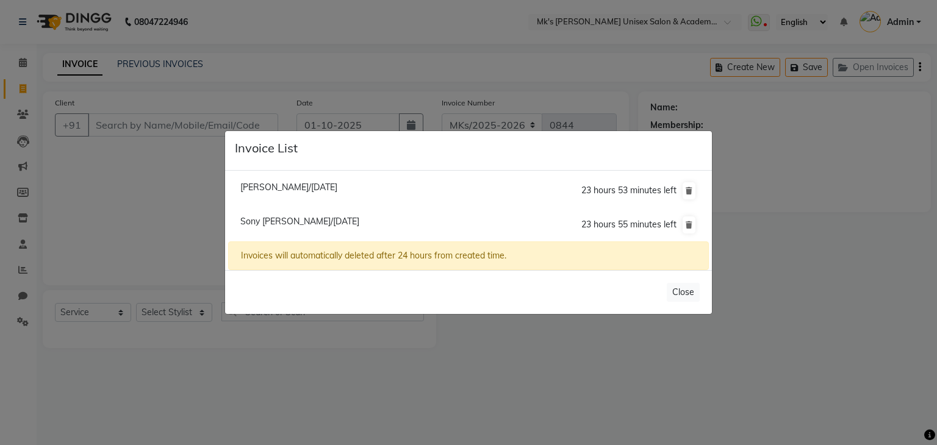
click at [308, 219] on span "Sony [PERSON_NAME]/[DATE]" at bounding box center [299, 221] width 119 height 11
type input "9666621509"
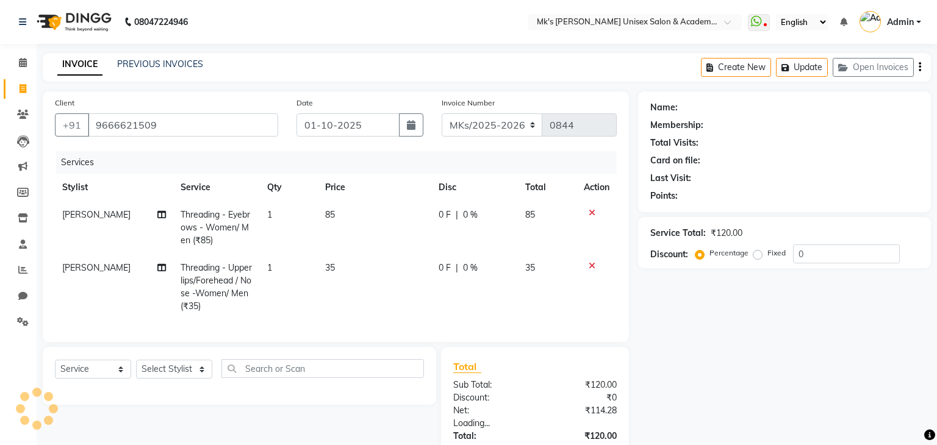
select select "1: Object"
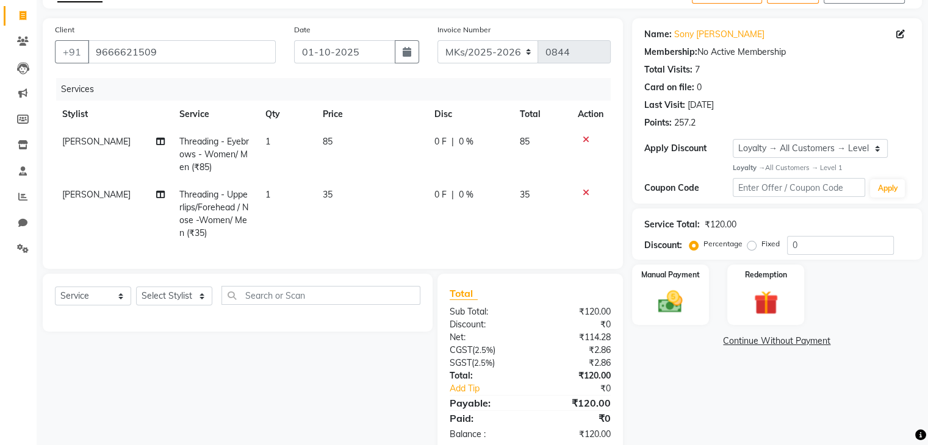
scroll to position [109, 0]
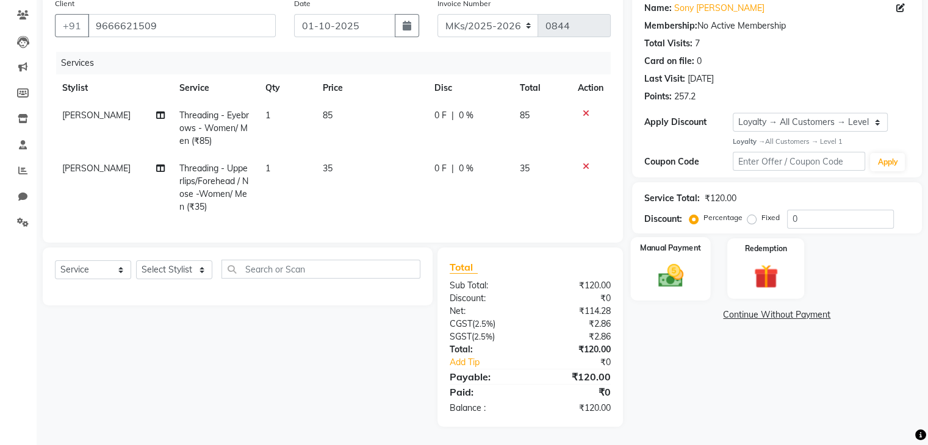
click at [642, 272] on div "Manual Payment" at bounding box center [670, 268] width 80 height 63
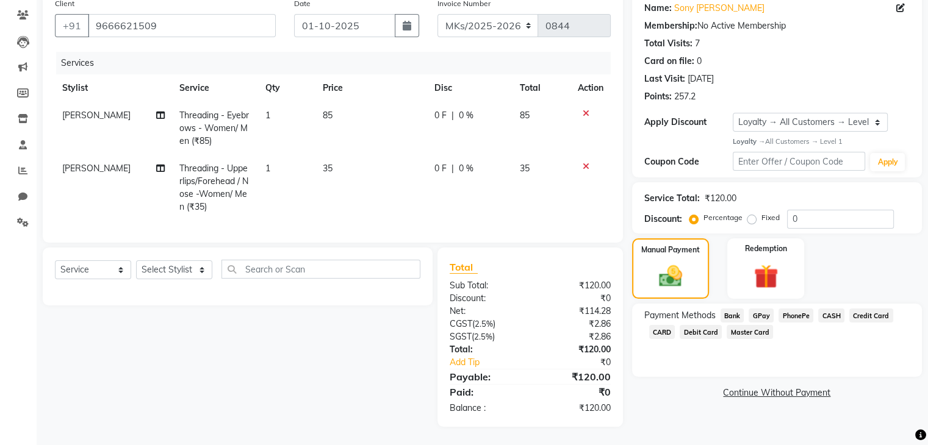
click at [755, 309] on span "GPay" at bounding box center [761, 316] width 25 height 14
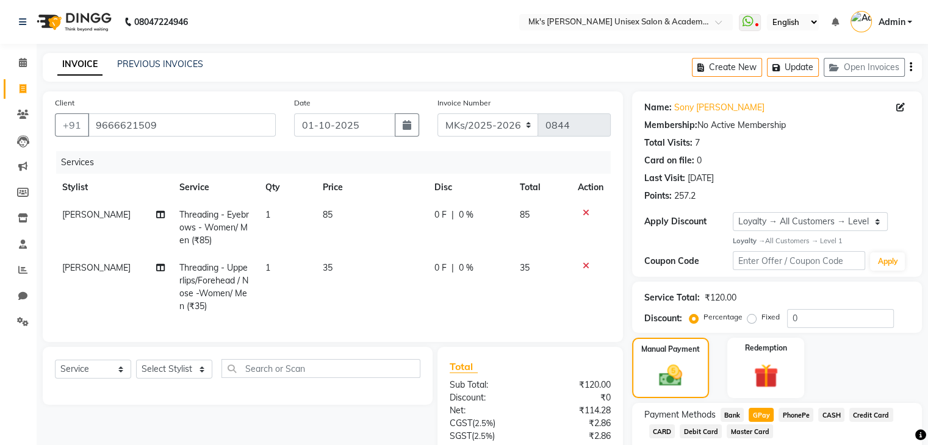
scroll to position [110, 0]
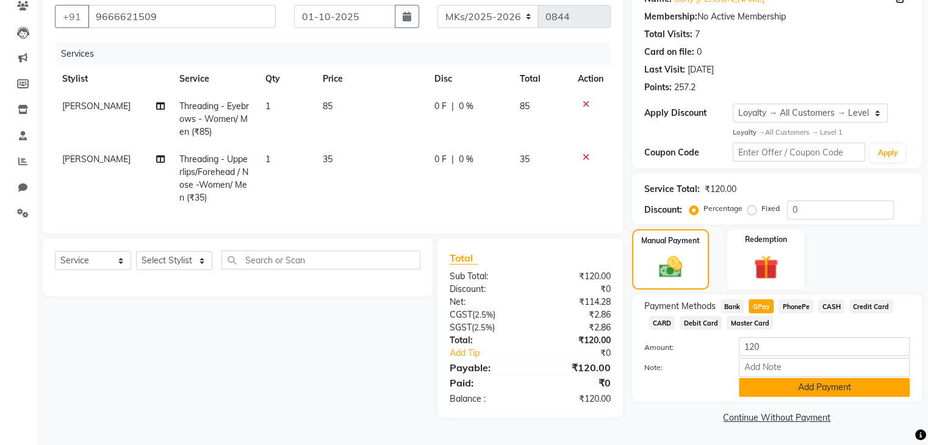
click at [781, 386] on button "Add Payment" at bounding box center [824, 387] width 171 height 19
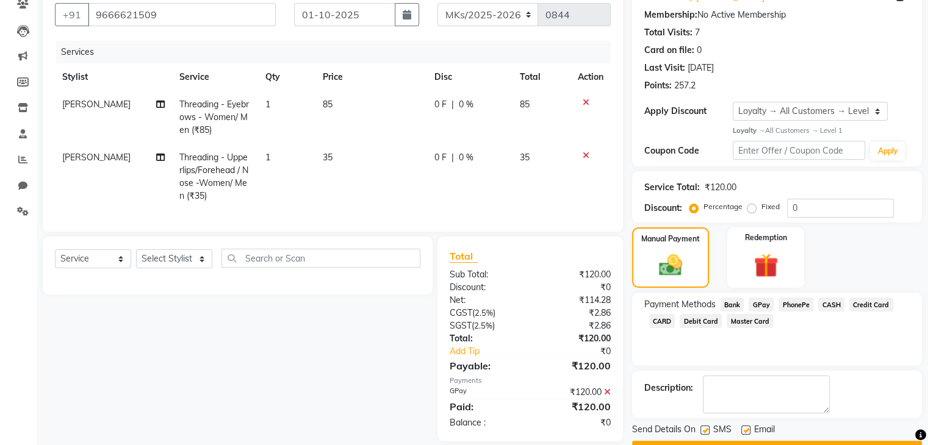
click at [800, 442] on button "Checkout" at bounding box center [777, 450] width 290 height 19
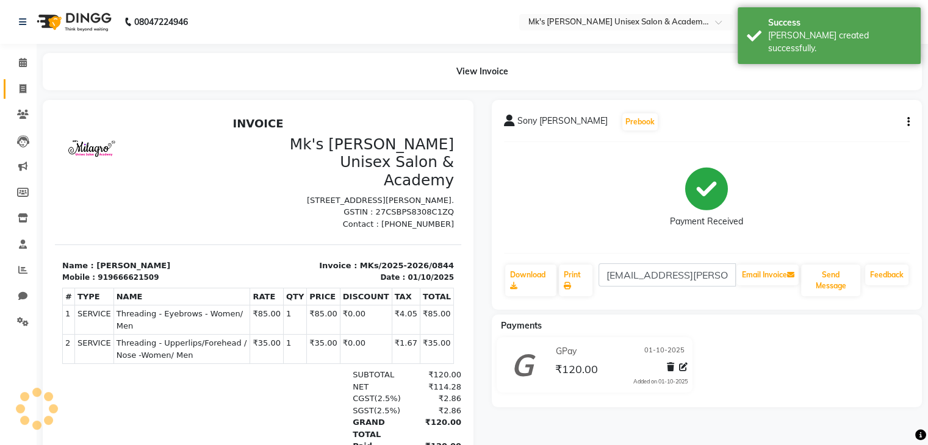
click at [22, 98] on link "Invoice" at bounding box center [18, 89] width 29 height 20
select select "service"
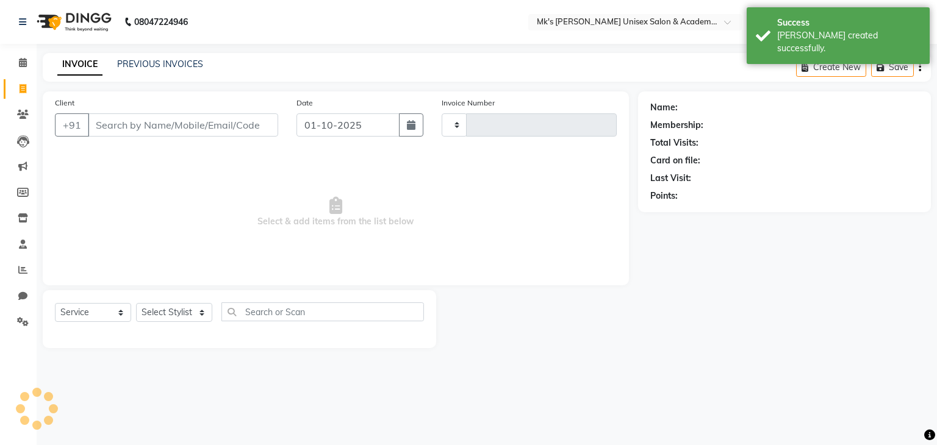
type input "0845"
select select "6031"
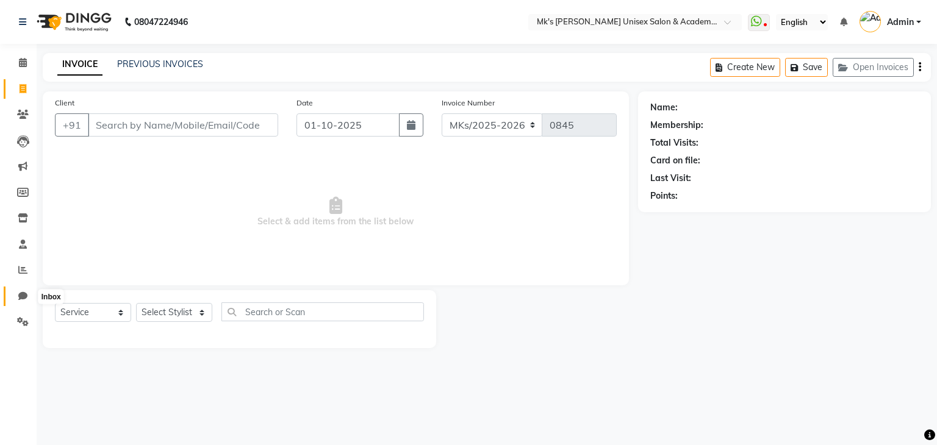
click at [23, 297] on icon at bounding box center [22, 296] width 9 height 9
select select "100"
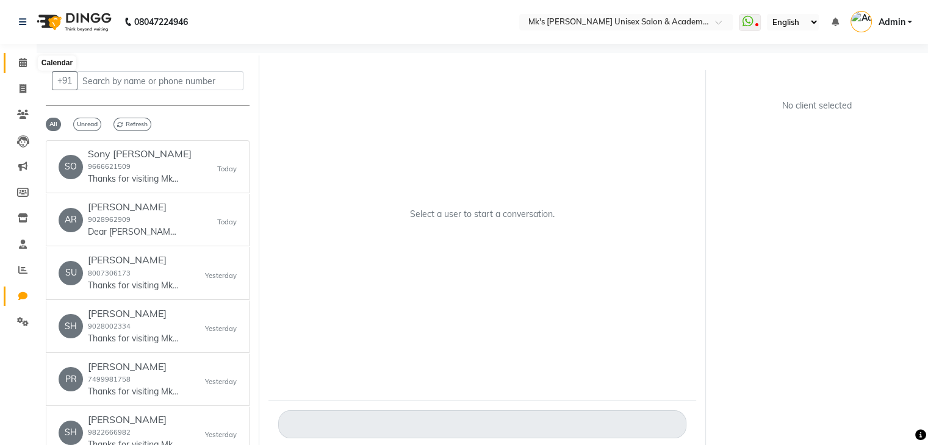
click at [29, 57] on span at bounding box center [22, 63] width 21 height 14
